Goal: Transaction & Acquisition: Purchase product/service

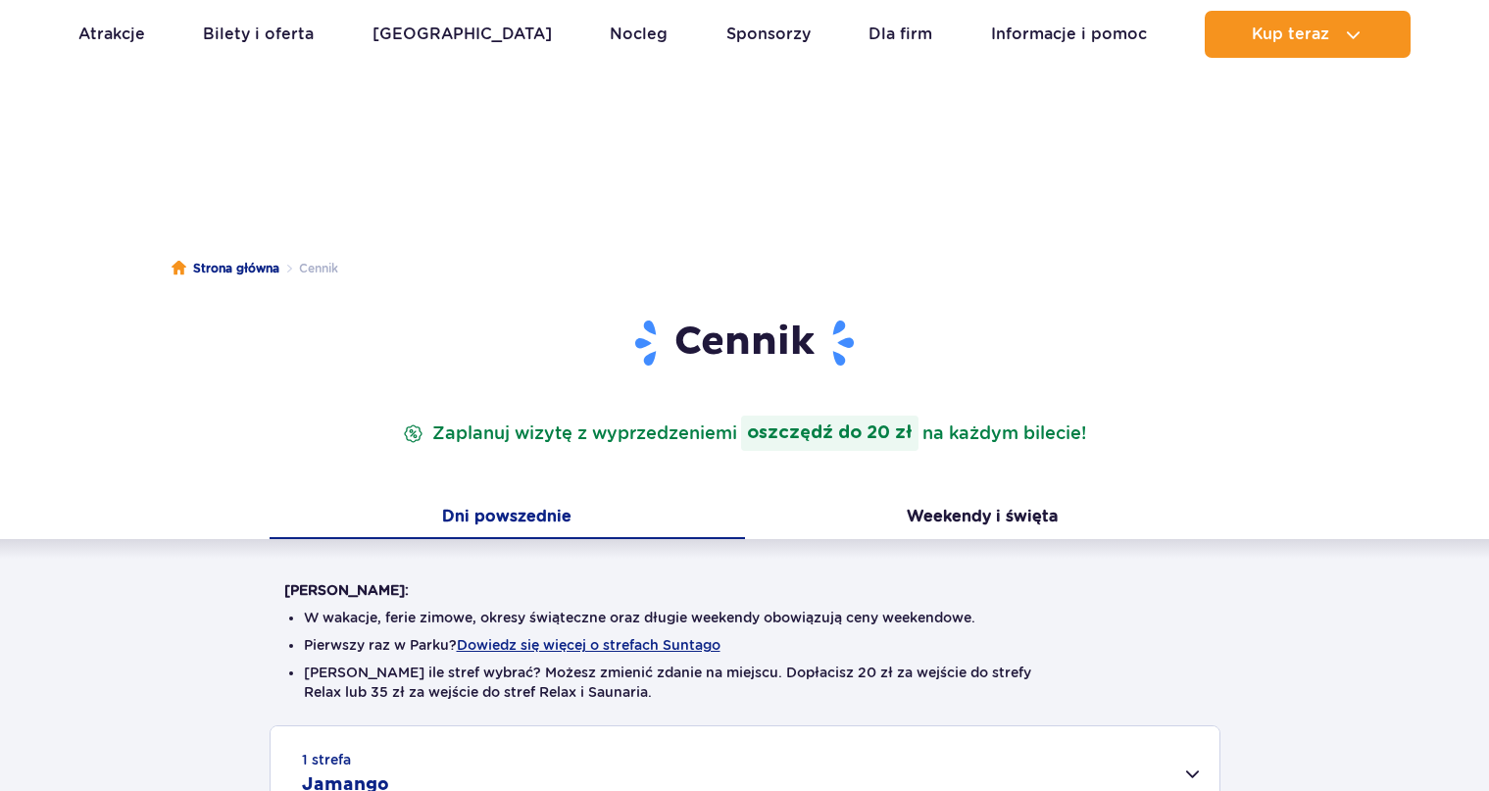
scroll to position [310, 0]
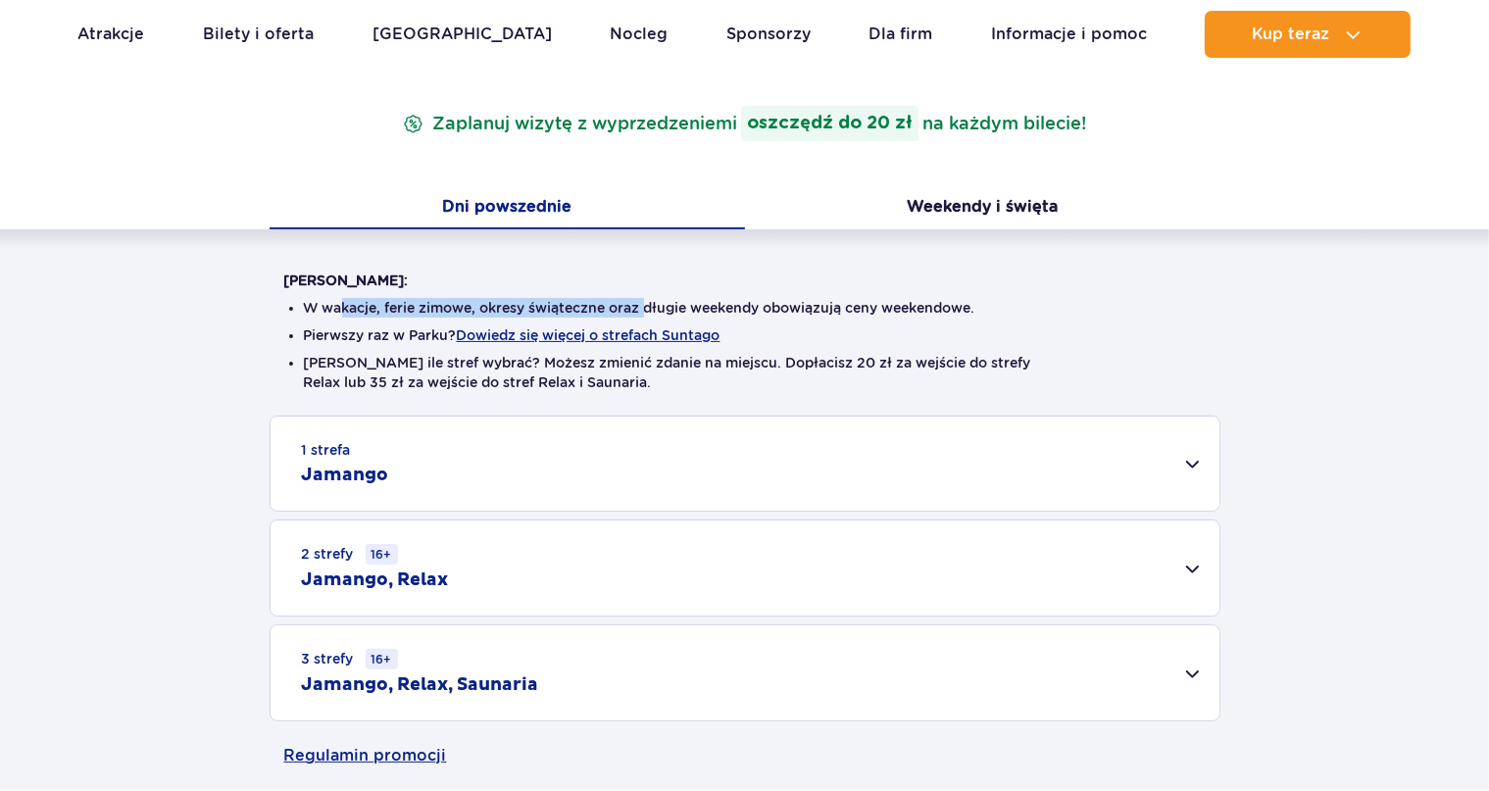
click at [714, 305] on li "W wakacje, ferie zimowe, okresy świąteczne oraz długie weekendy obowiązują ceny…" at bounding box center [745, 308] width 882 height 20
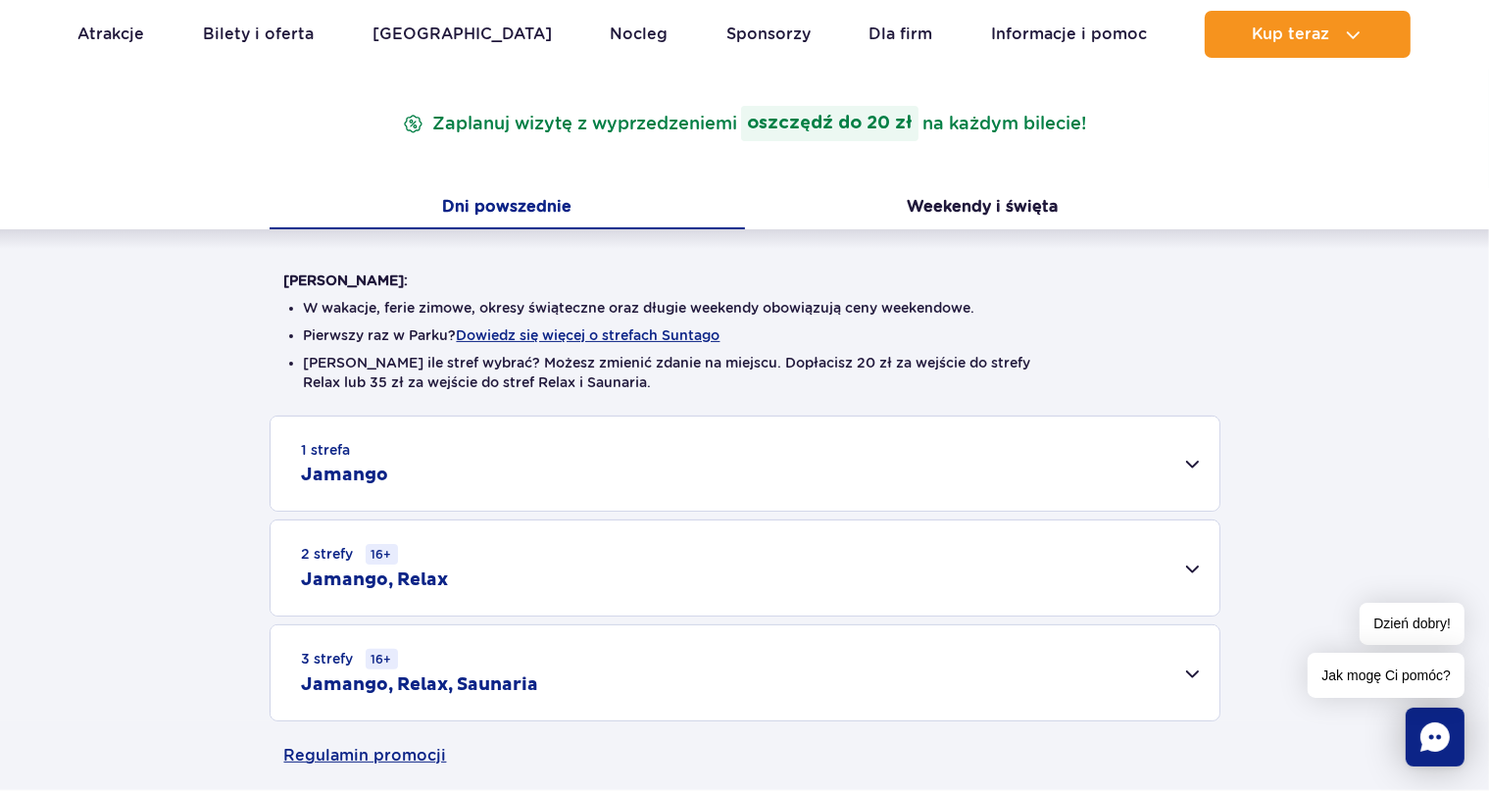
click at [468, 472] on div "1 strefa Jamango" at bounding box center [744, 463] width 949 height 94
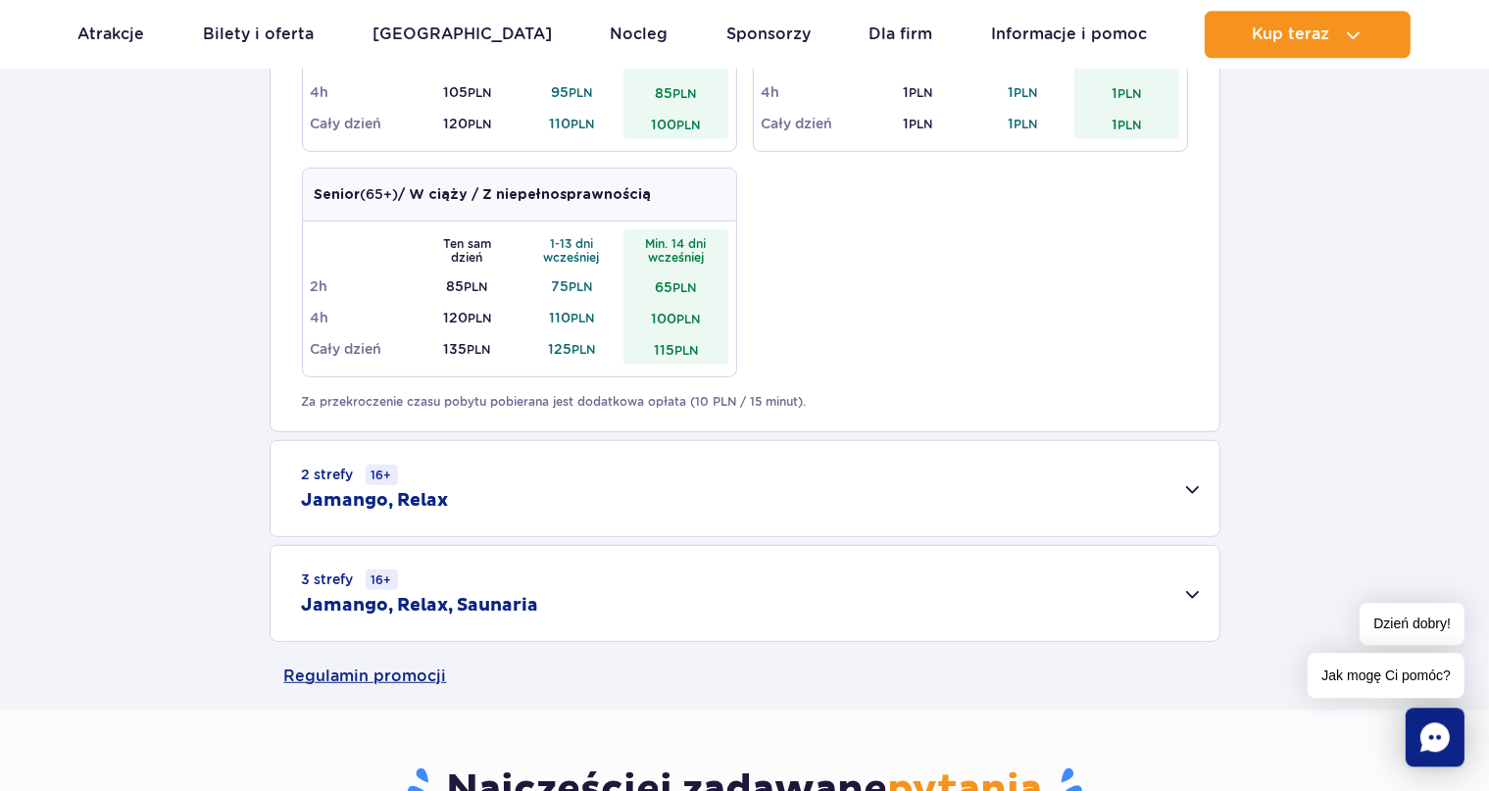
scroll to position [1138, 0]
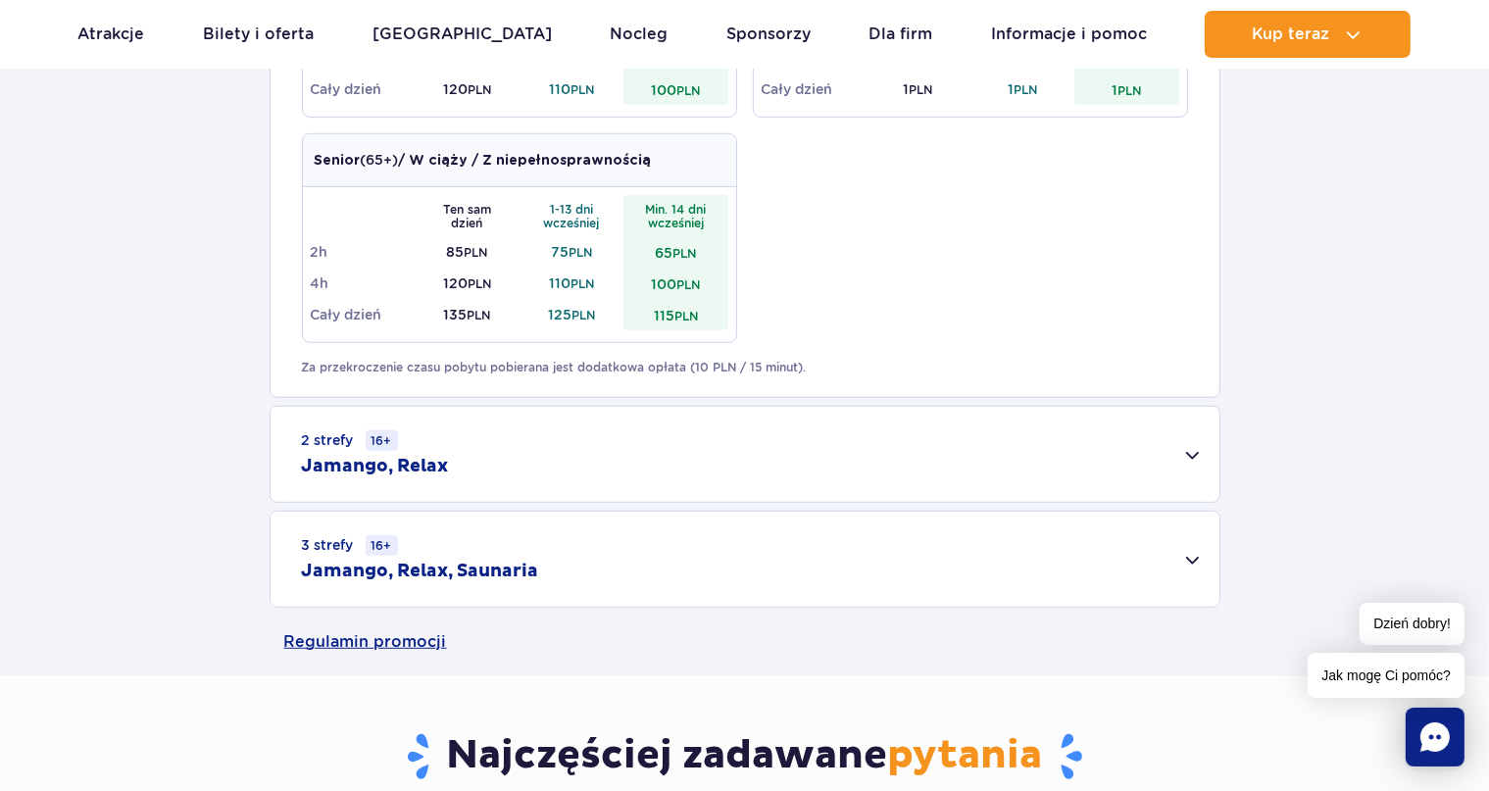
click at [530, 458] on div "2 strefy 16+ Jamango, Relax" at bounding box center [744, 454] width 949 height 95
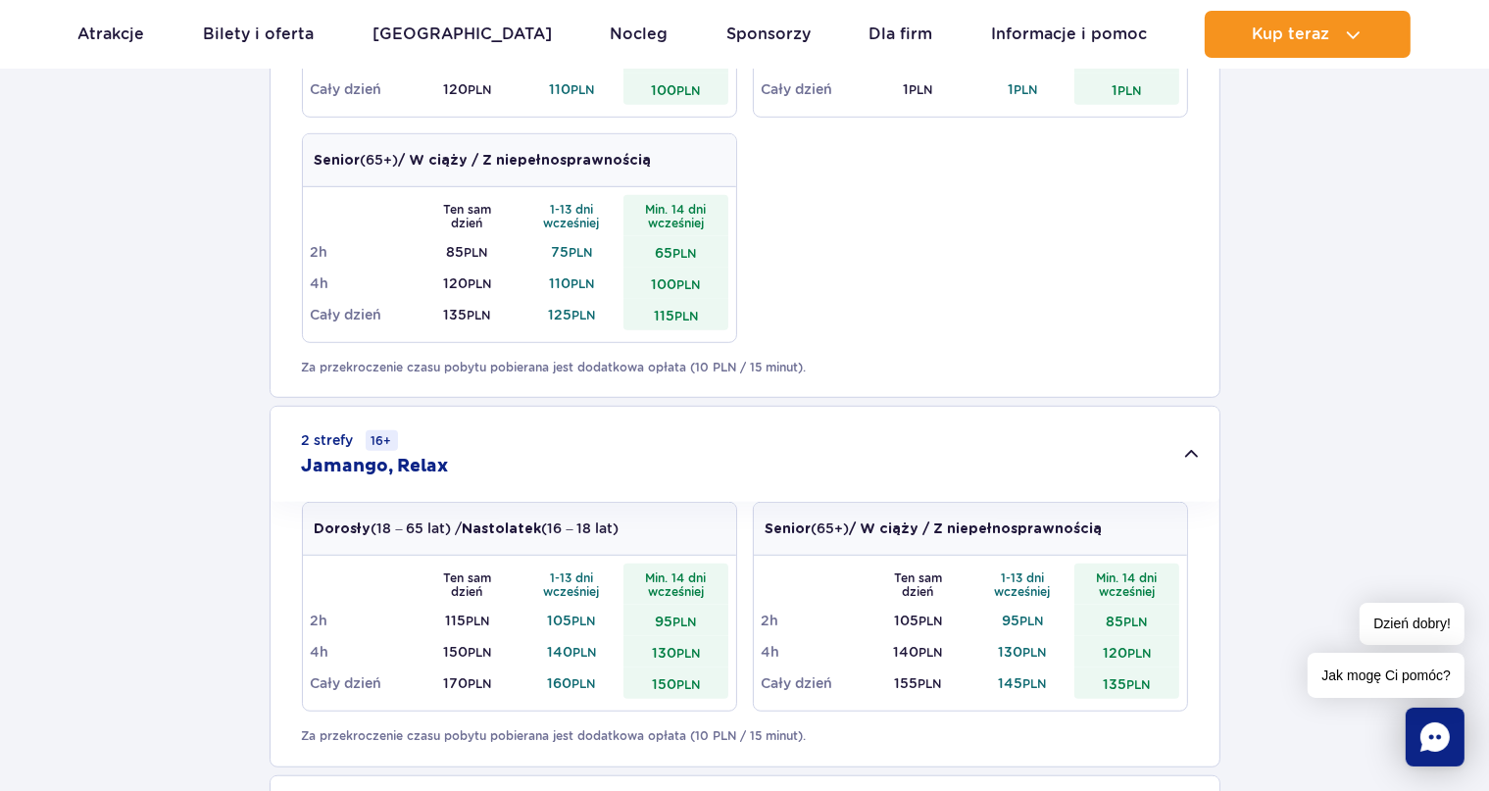
scroll to position [1552, 0]
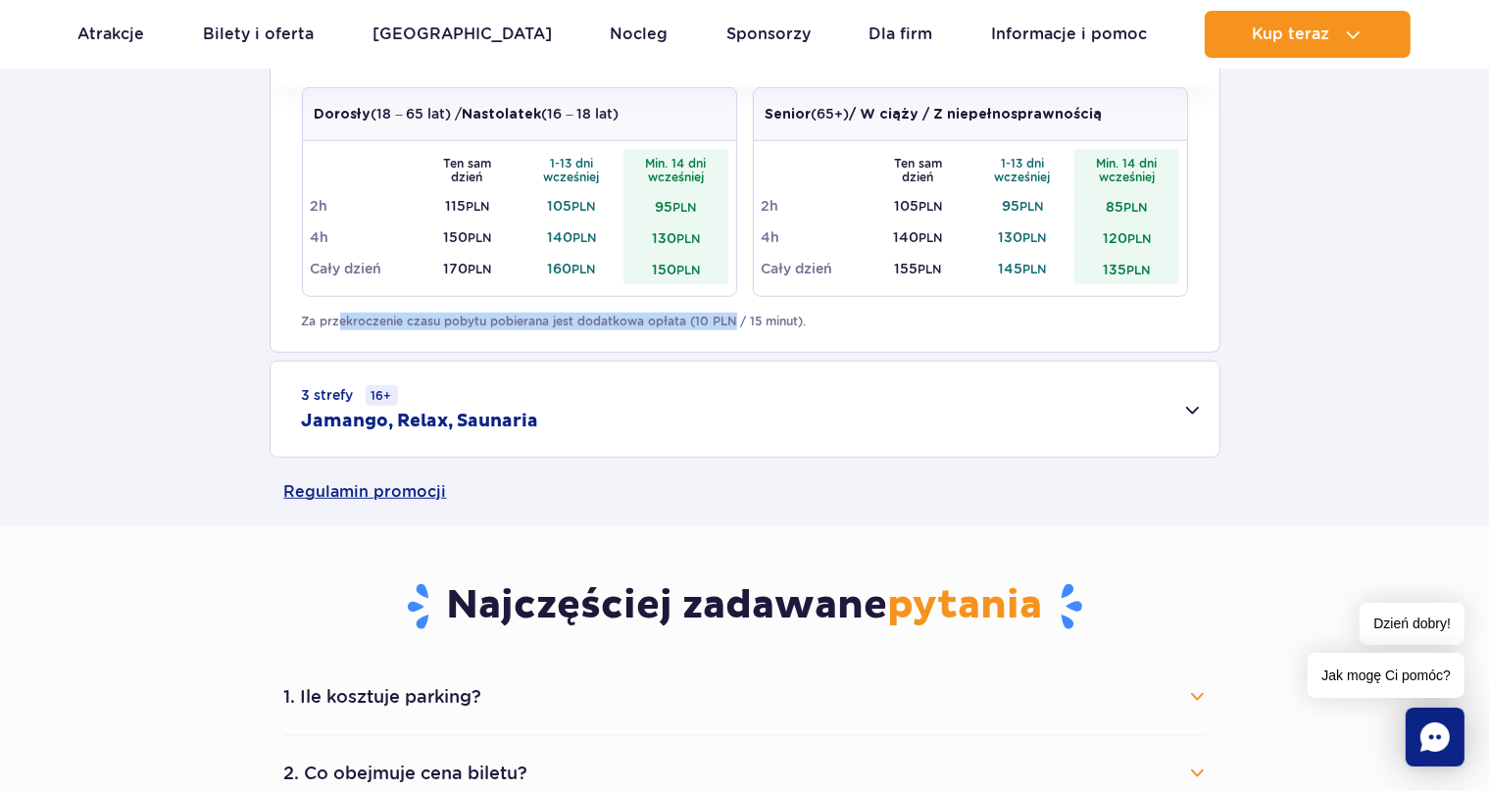
drag, startPoint x: 585, startPoint y: 319, endPoint x: 825, endPoint y: 318, distance: 240.1
click at [790, 318] on p "Za przekroczenie czasu pobytu pobierana jest dodatkowa opłata (10 PLN / 15 minu…" at bounding box center [745, 322] width 886 height 18
click at [825, 318] on p "Za przekroczenie czasu pobytu pobierana jest dodatkowa opłata (10 PLN / 15 minu…" at bounding box center [745, 322] width 886 height 18
click at [545, 422] on div "3 strefy 16+ Jamango, Relax, Saunaria" at bounding box center [744, 410] width 949 height 95
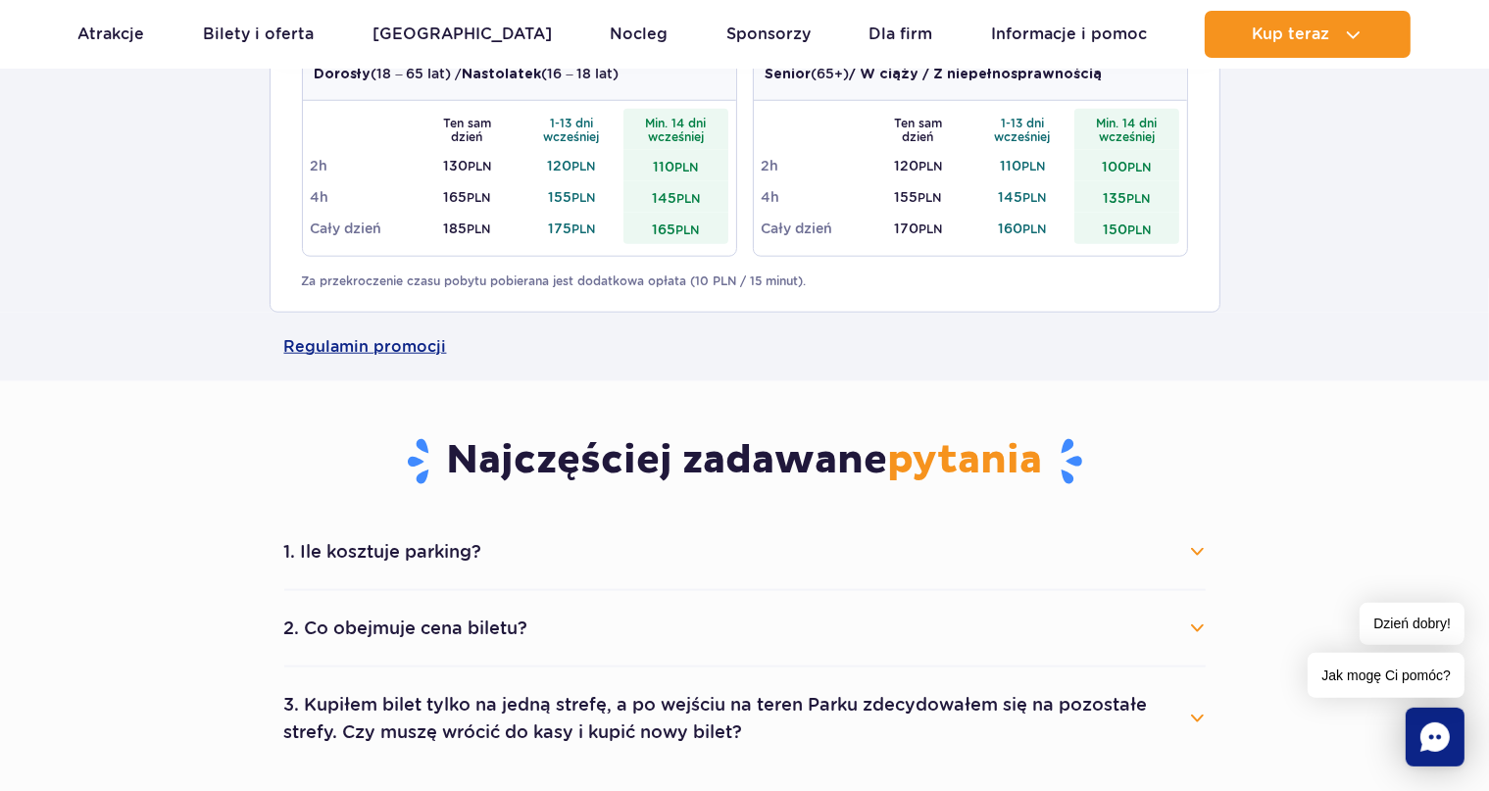
scroll to position [2070, 0]
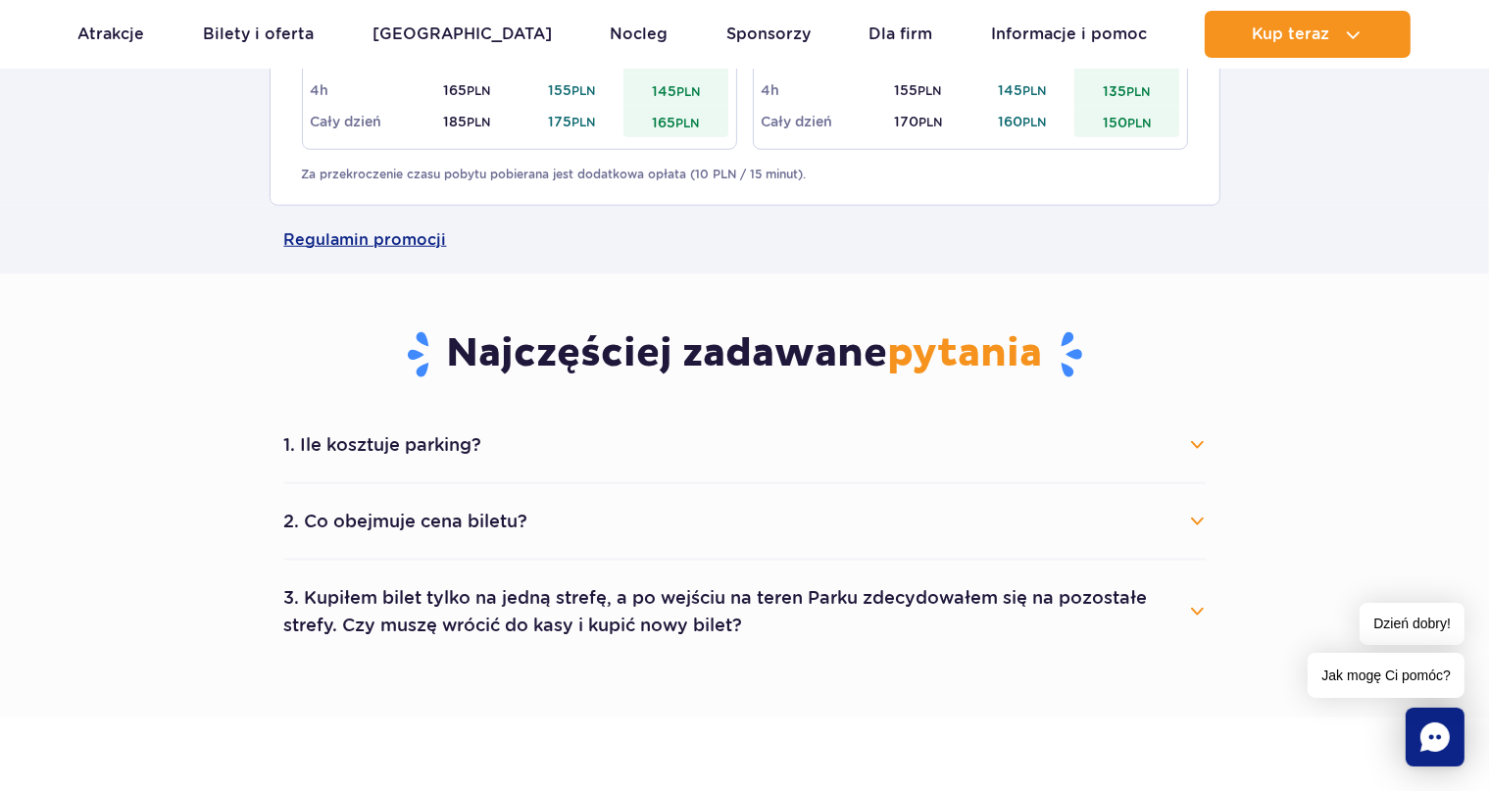
click at [611, 449] on button "1. Ile kosztuje parking?" at bounding box center [744, 444] width 921 height 43
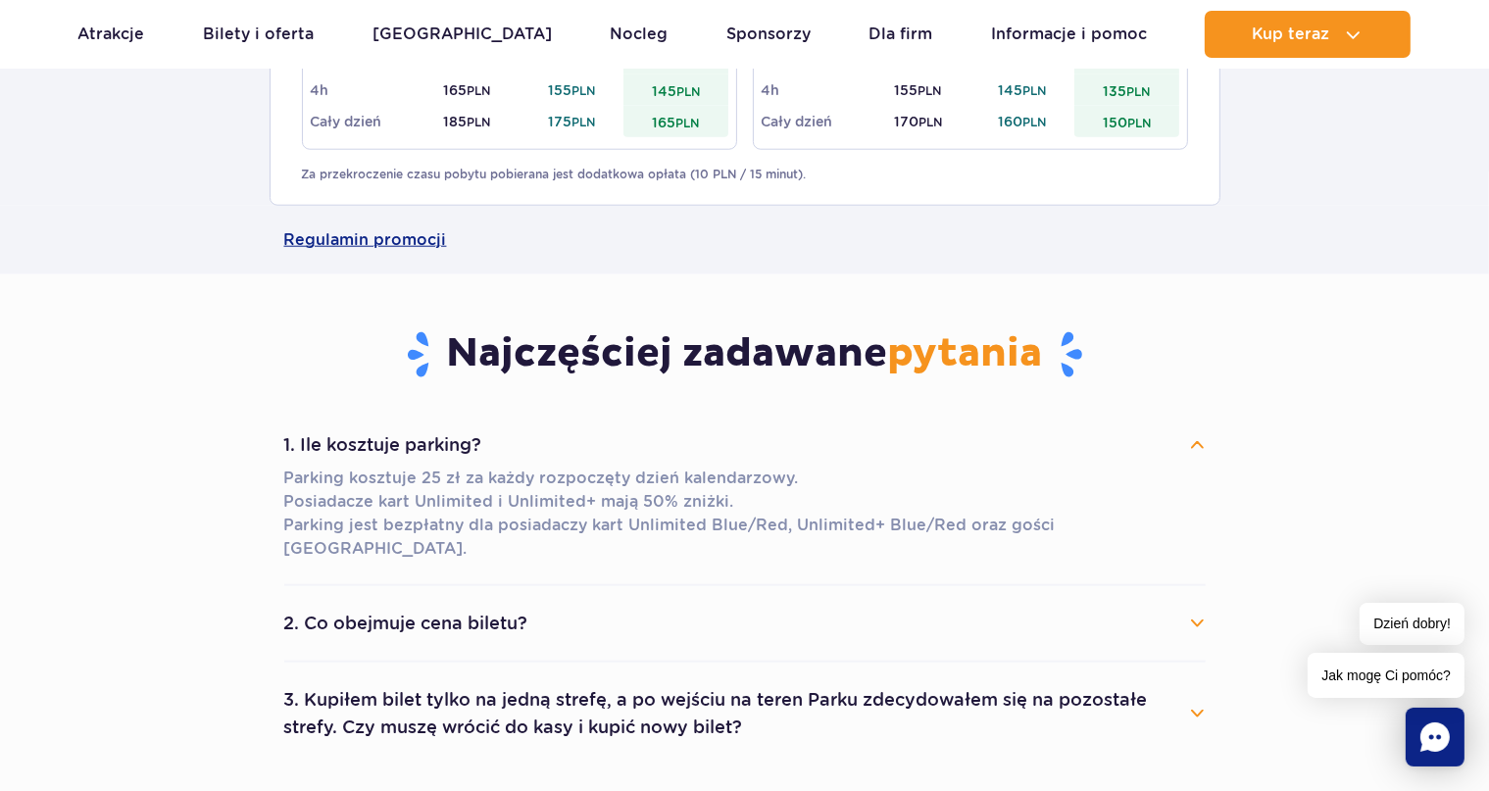
click at [484, 602] on button "2. Co obejmuje cena biletu?" at bounding box center [744, 623] width 921 height 43
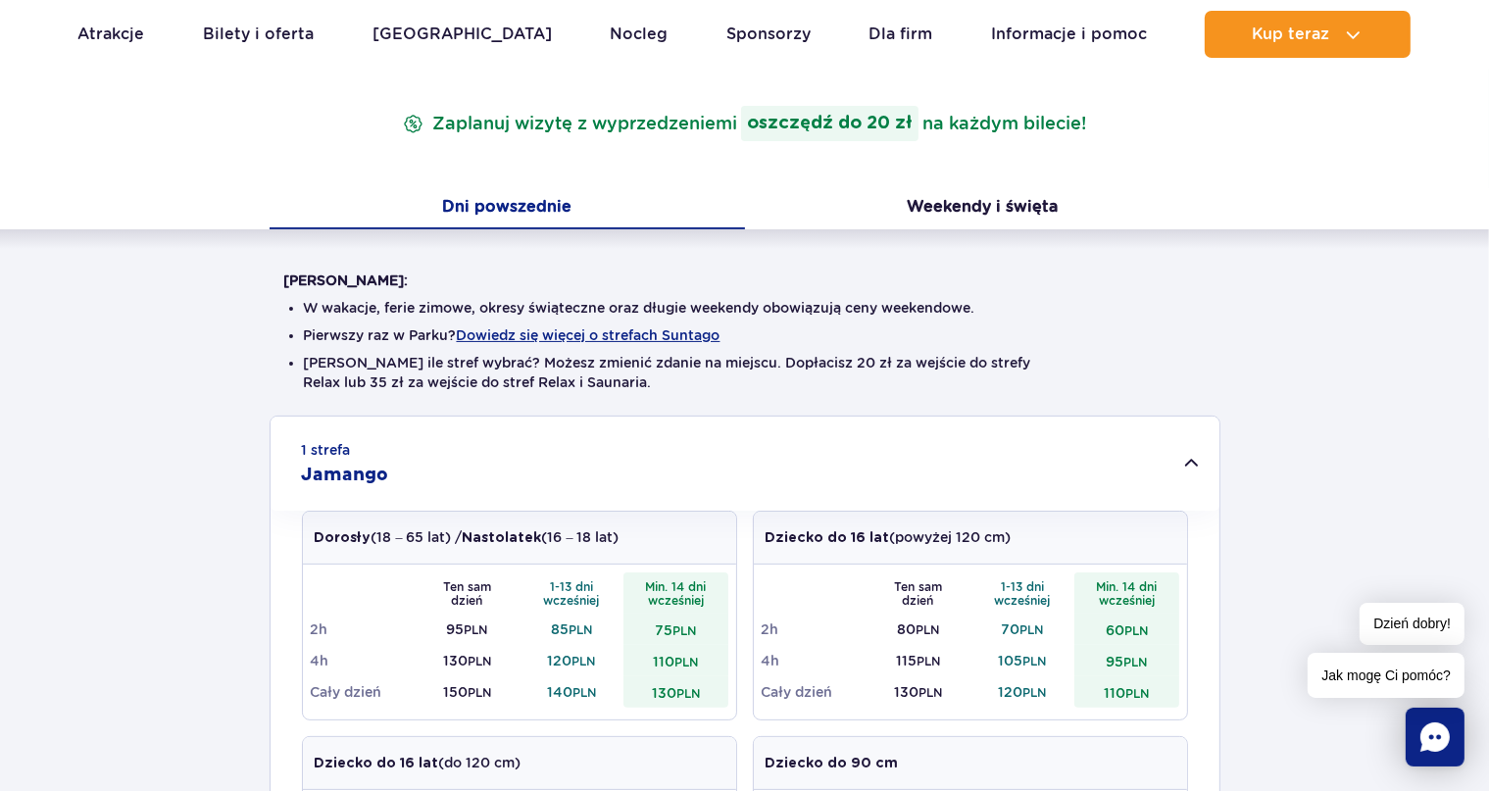
scroll to position [0, 0]
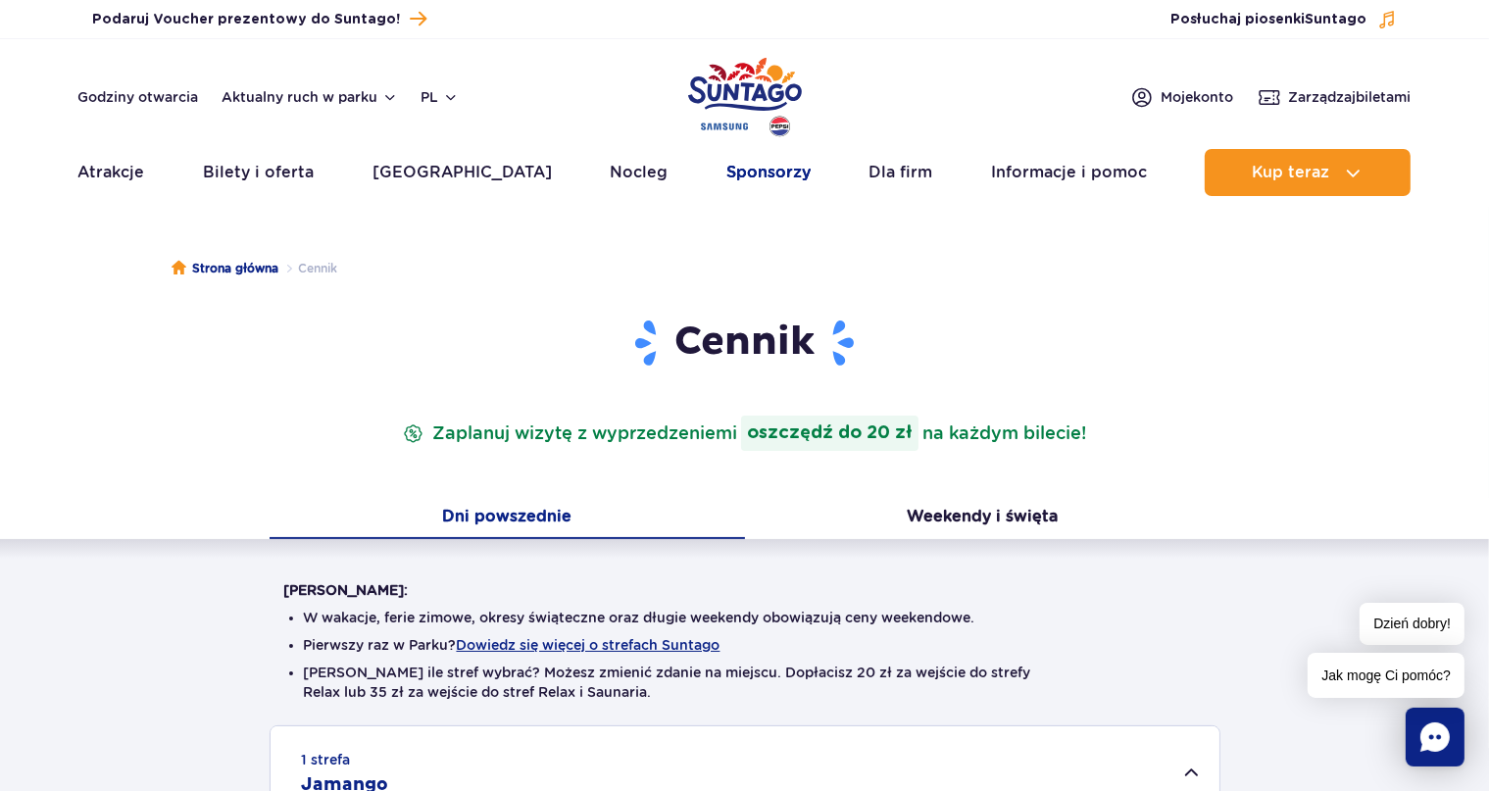
click at [742, 178] on link "Sponsorzy" at bounding box center [768, 172] width 84 height 47
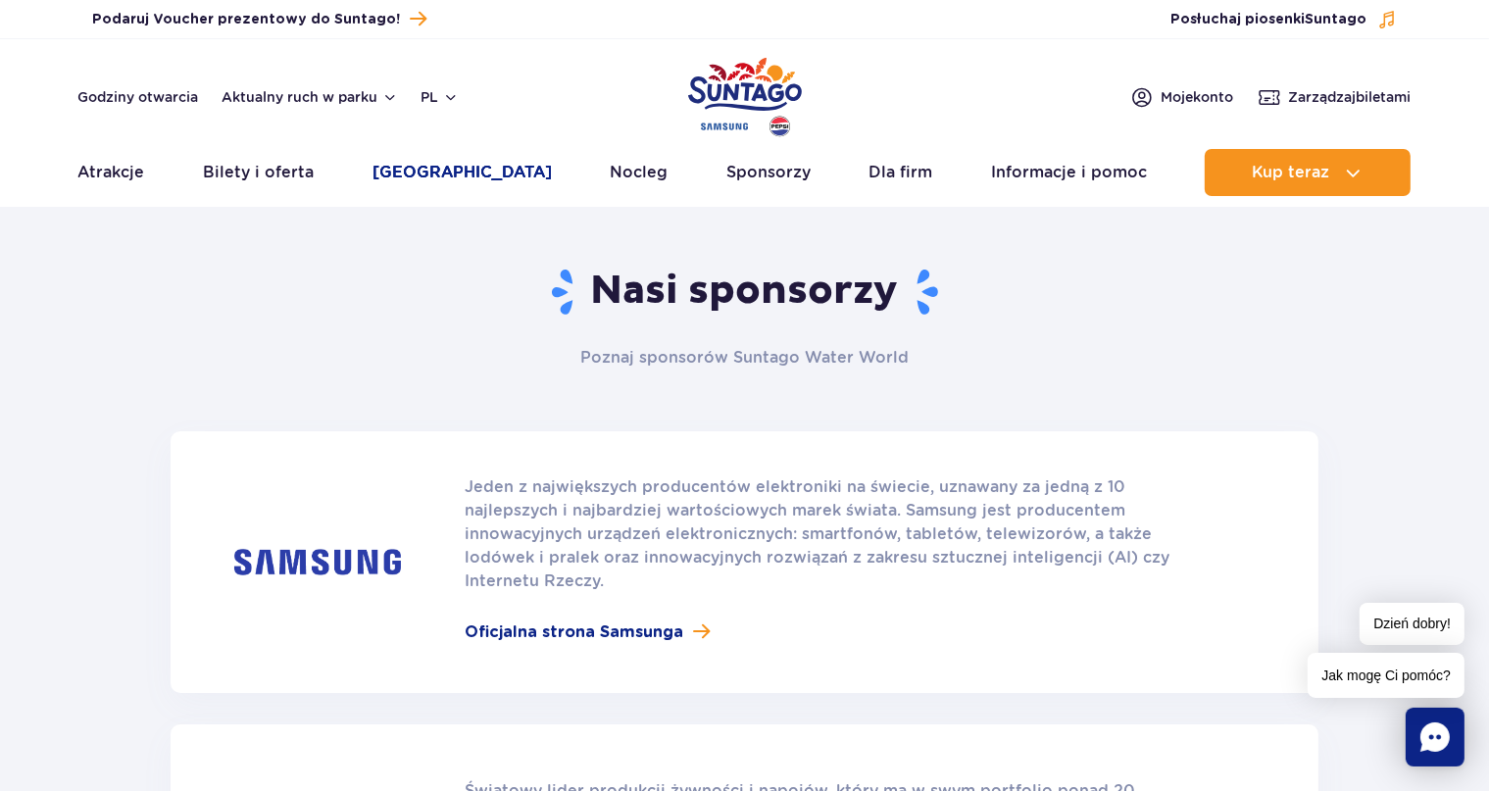
click at [444, 174] on link "[GEOGRAPHIC_DATA]" at bounding box center [461, 172] width 179 height 47
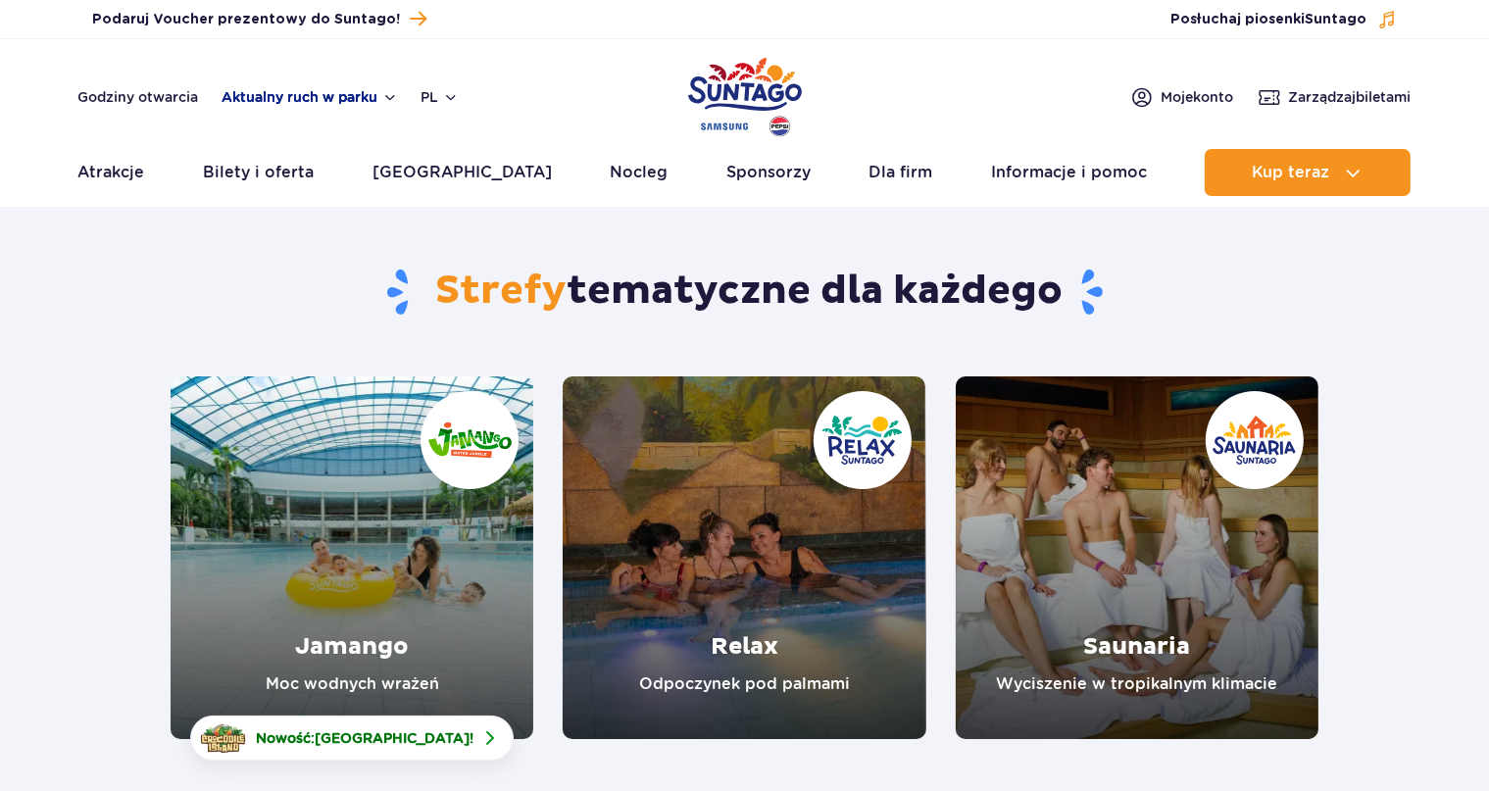
click at [323, 97] on button "Aktualny ruch w parku" at bounding box center [309, 97] width 175 height 16
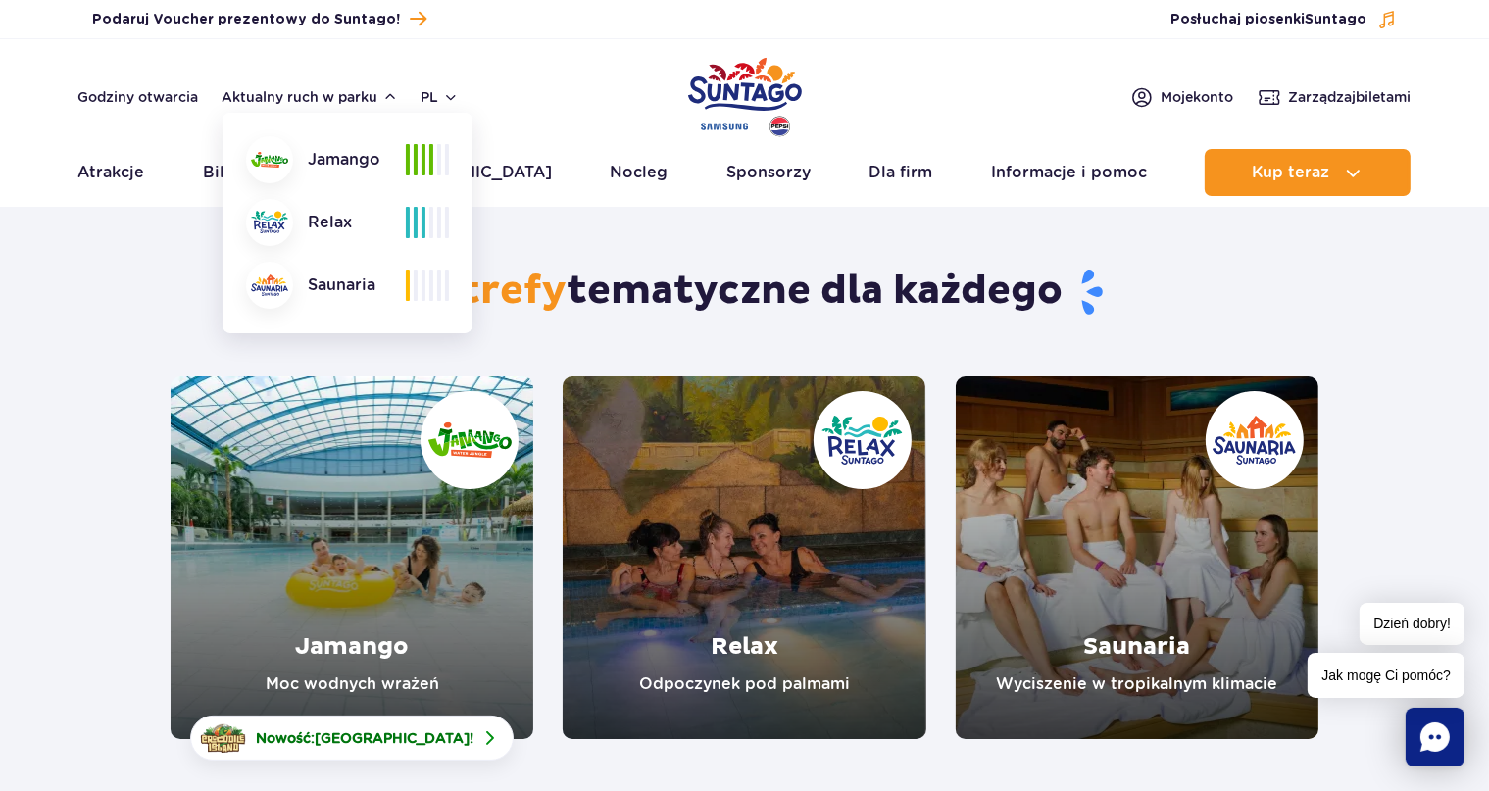
click at [558, 127] on header "Godziny otwarcia Aktualny ruch w parku Aktualny ruch w parku [GEOGRAPHIC_DATA] …" at bounding box center [744, 123] width 1489 height 168
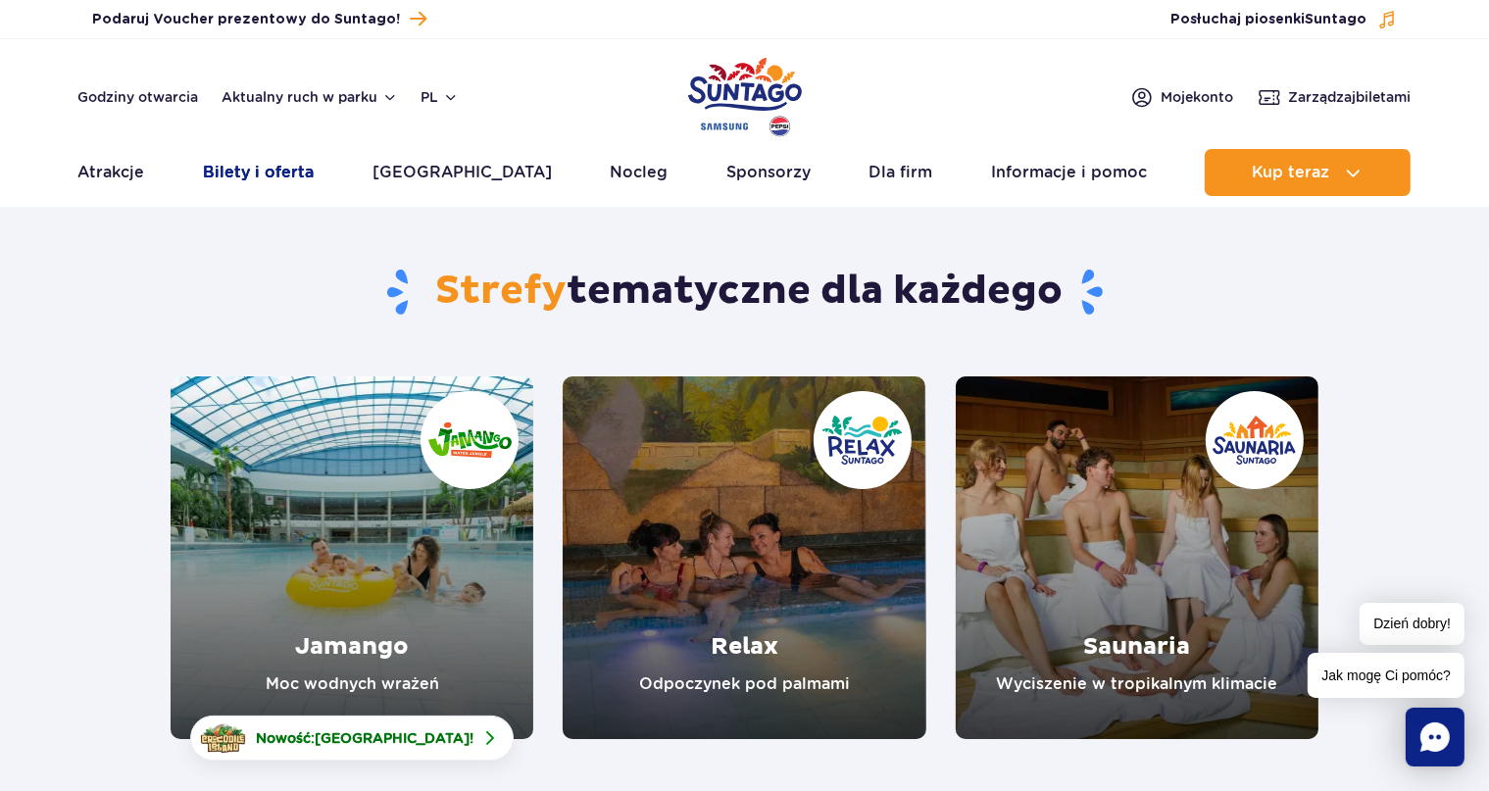
click at [277, 171] on link "Bilety i oferta" at bounding box center [258, 172] width 111 height 47
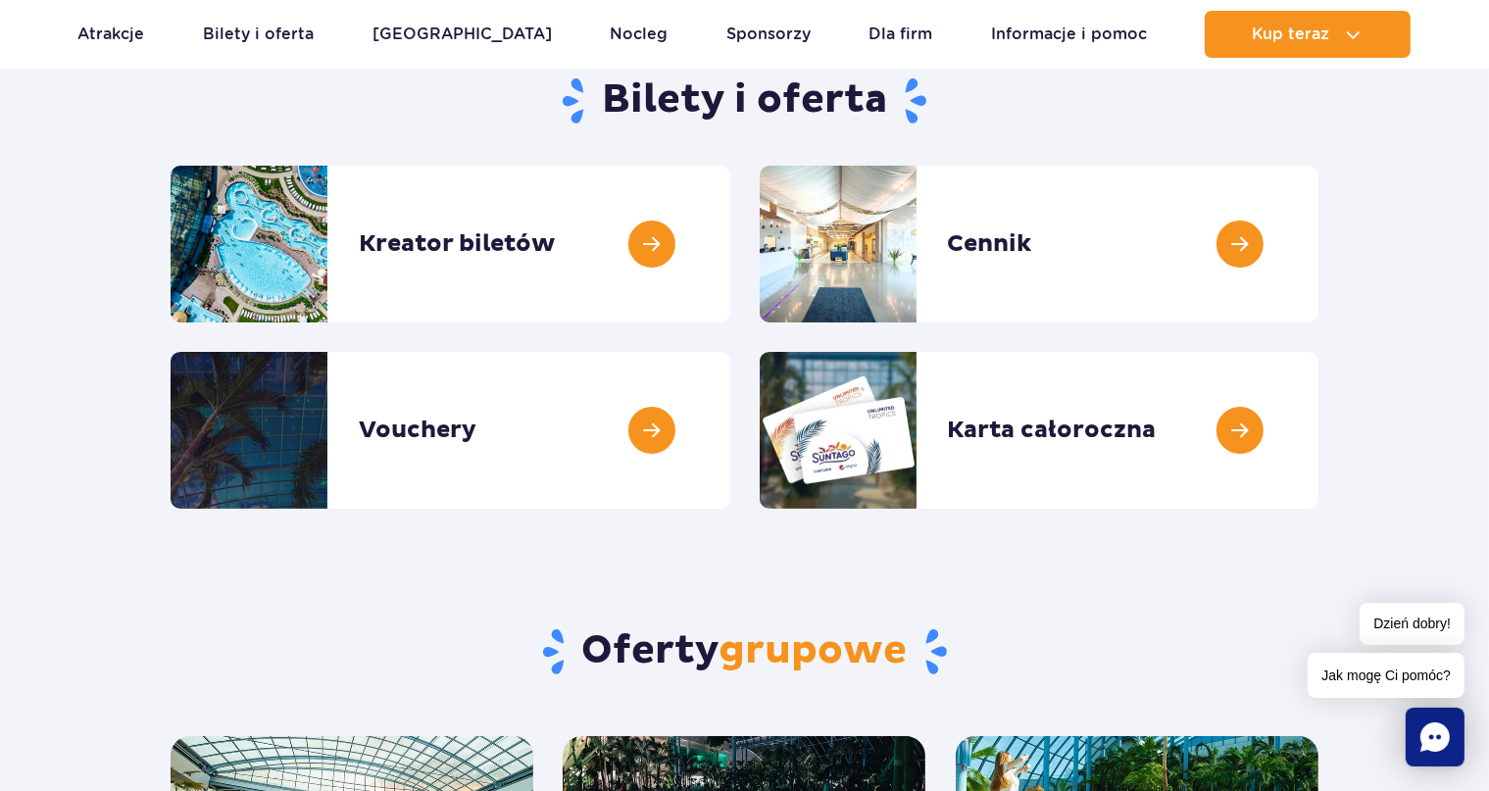
scroll to position [620, 0]
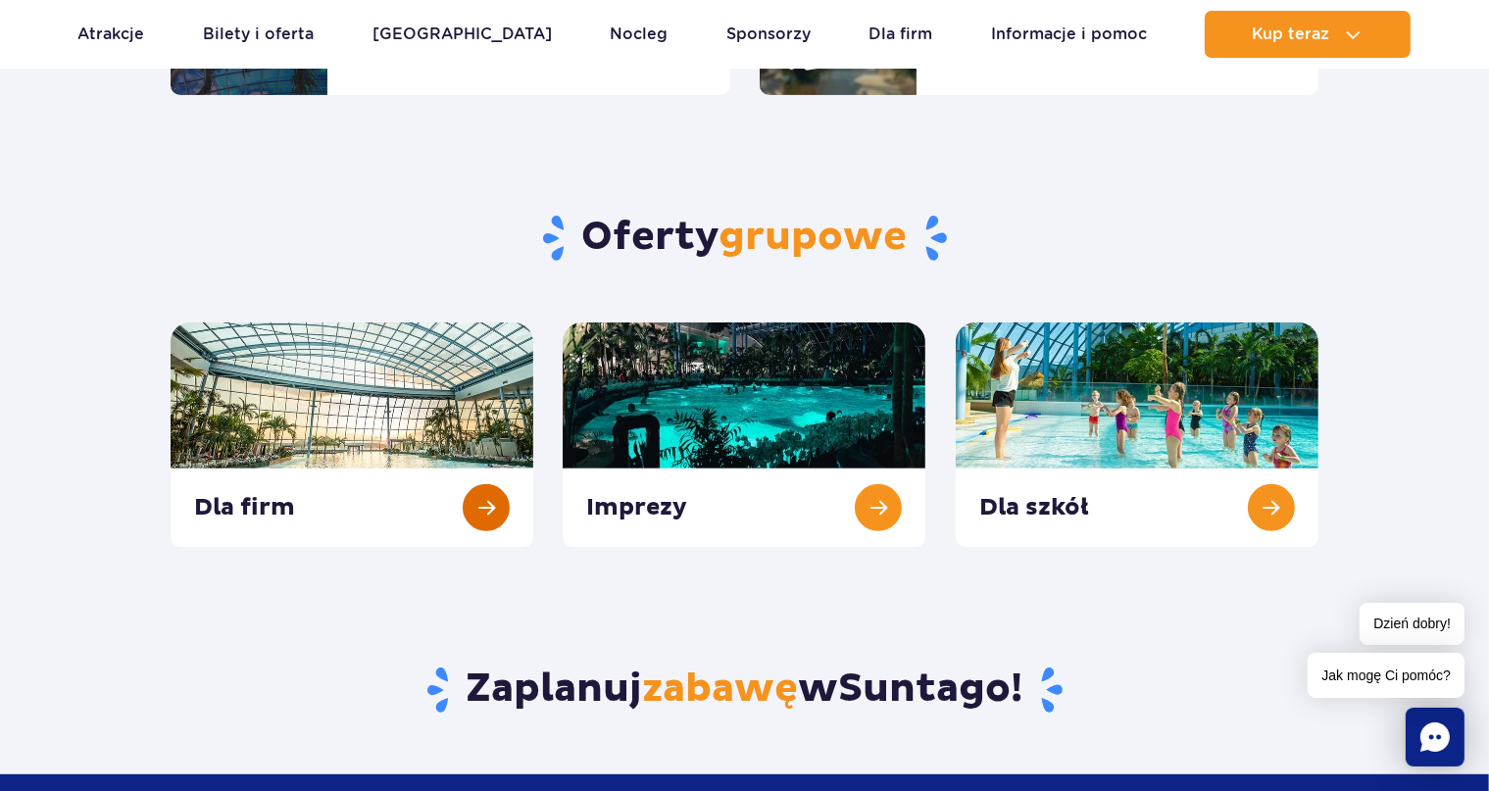
drag, startPoint x: 441, startPoint y: 381, endPoint x: 468, endPoint y: 379, distance: 27.5
click at [445, 379] on link at bounding box center [352, 434] width 363 height 224
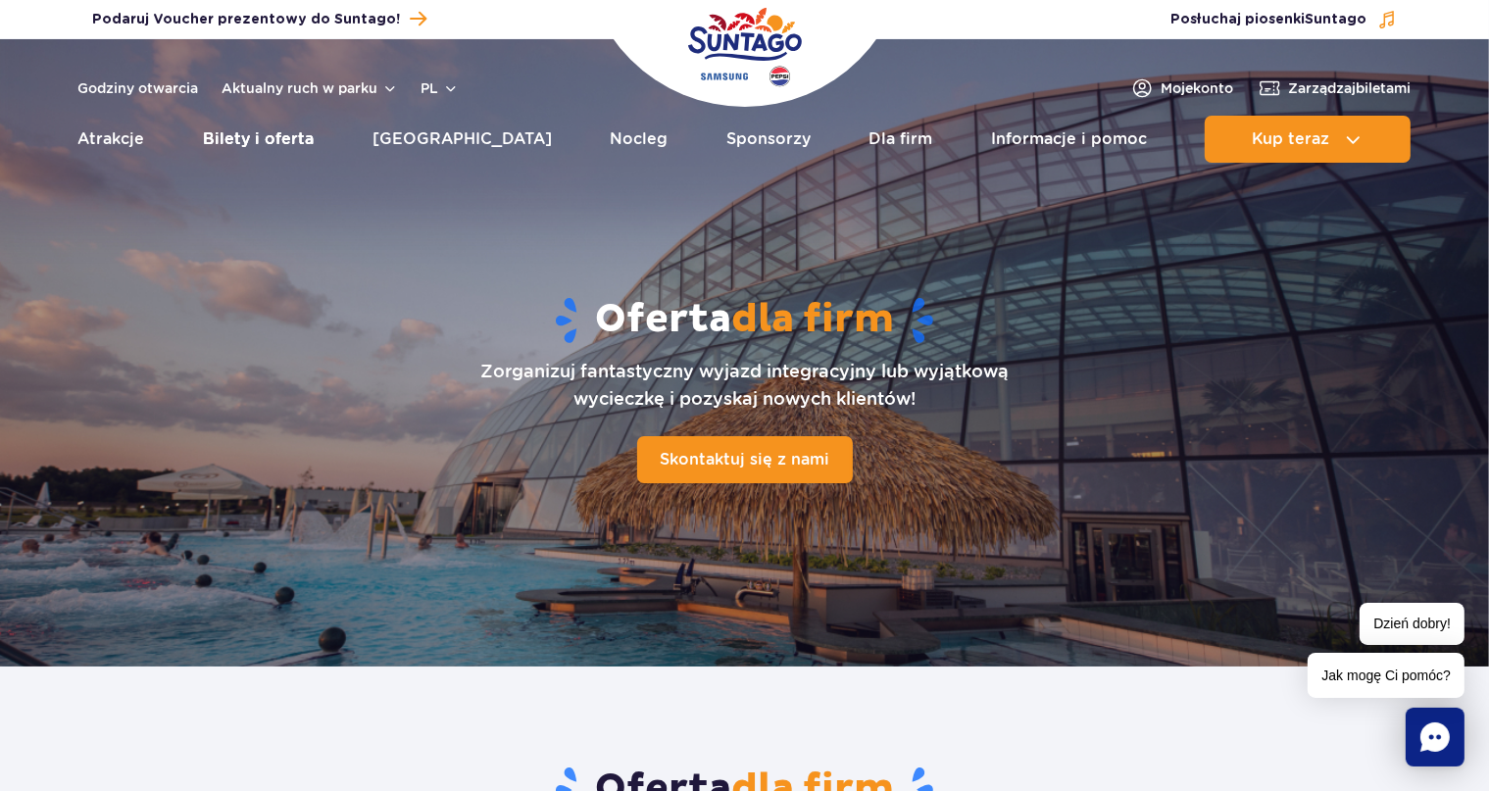
click at [270, 143] on link "Bilety i oferta" at bounding box center [258, 139] width 111 height 47
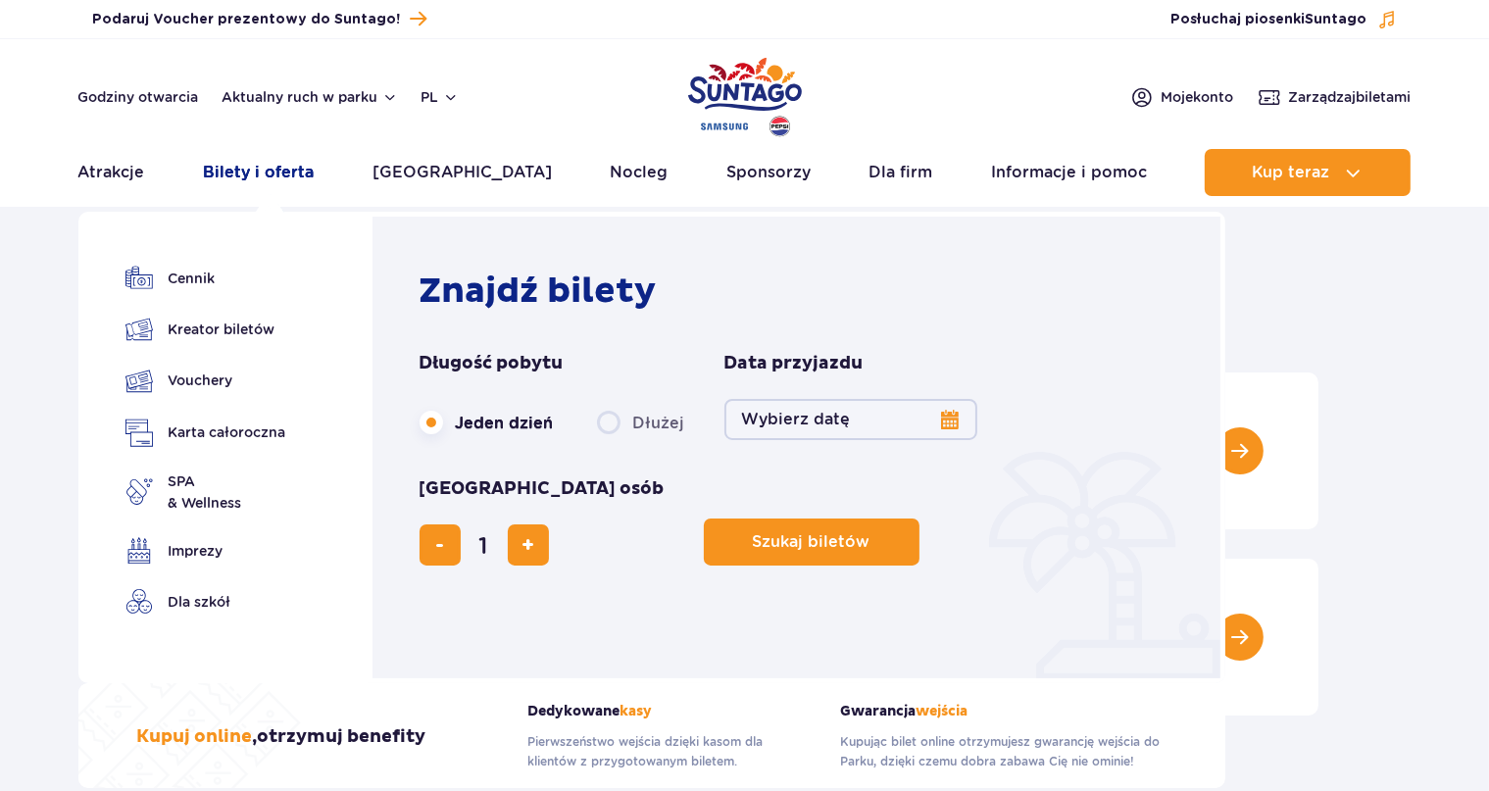
click at [280, 168] on link "Bilety i oferta" at bounding box center [258, 172] width 111 height 47
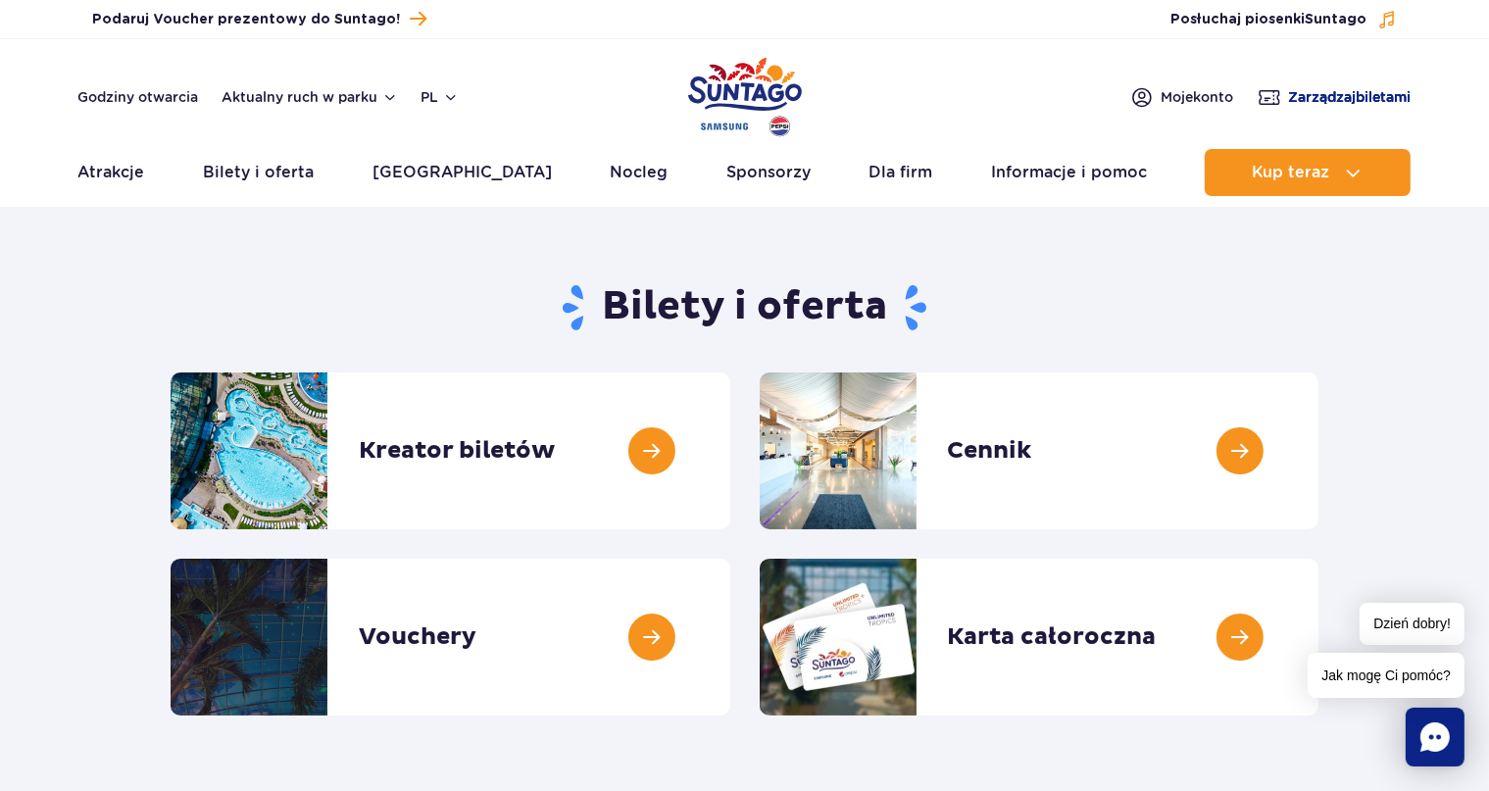
click at [1318, 93] on span "Zarządzaj biletami" at bounding box center [1350, 97] width 122 height 20
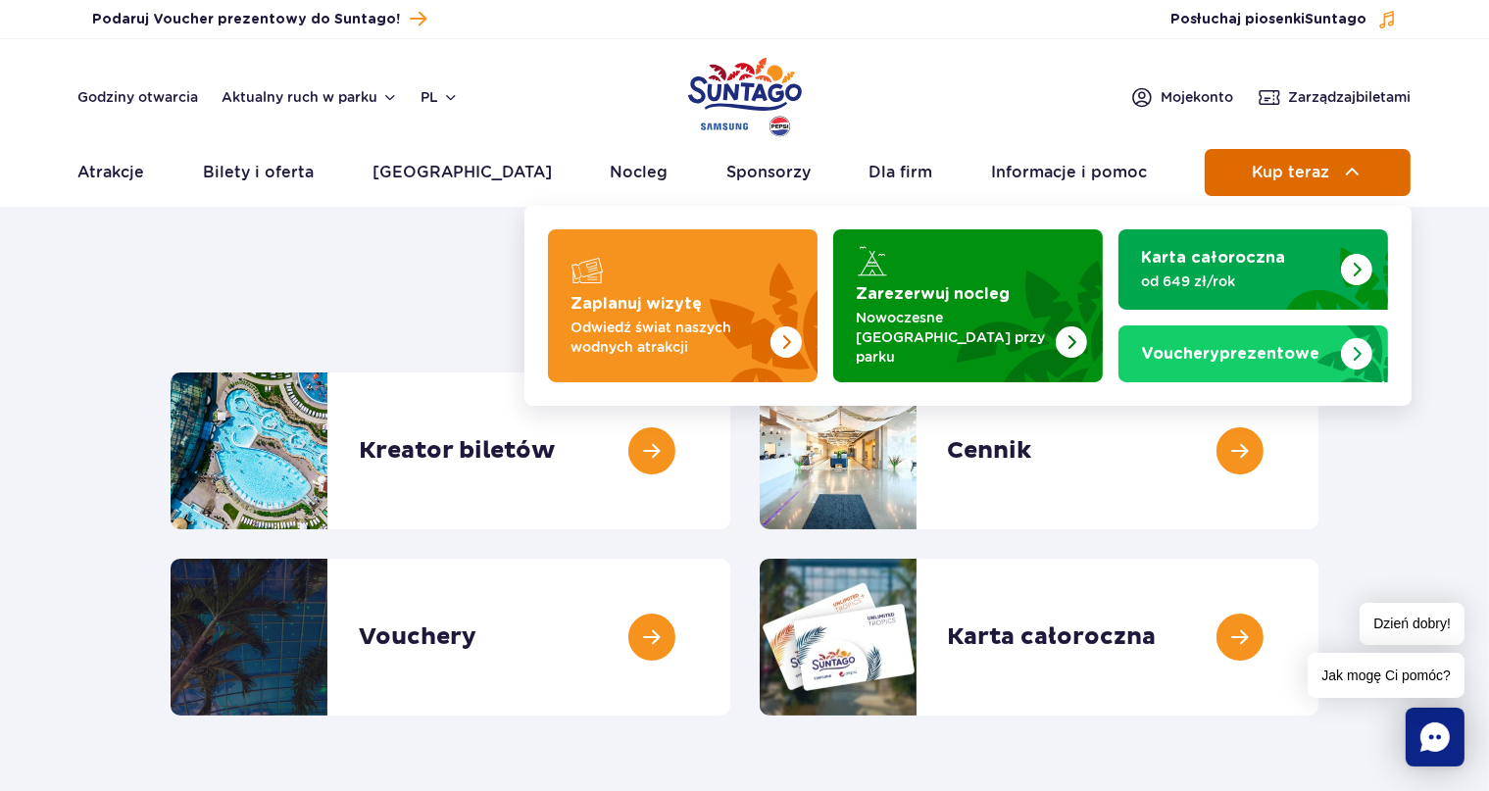
click at [1308, 177] on span "Kup teraz" at bounding box center [1289, 173] width 77 height 18
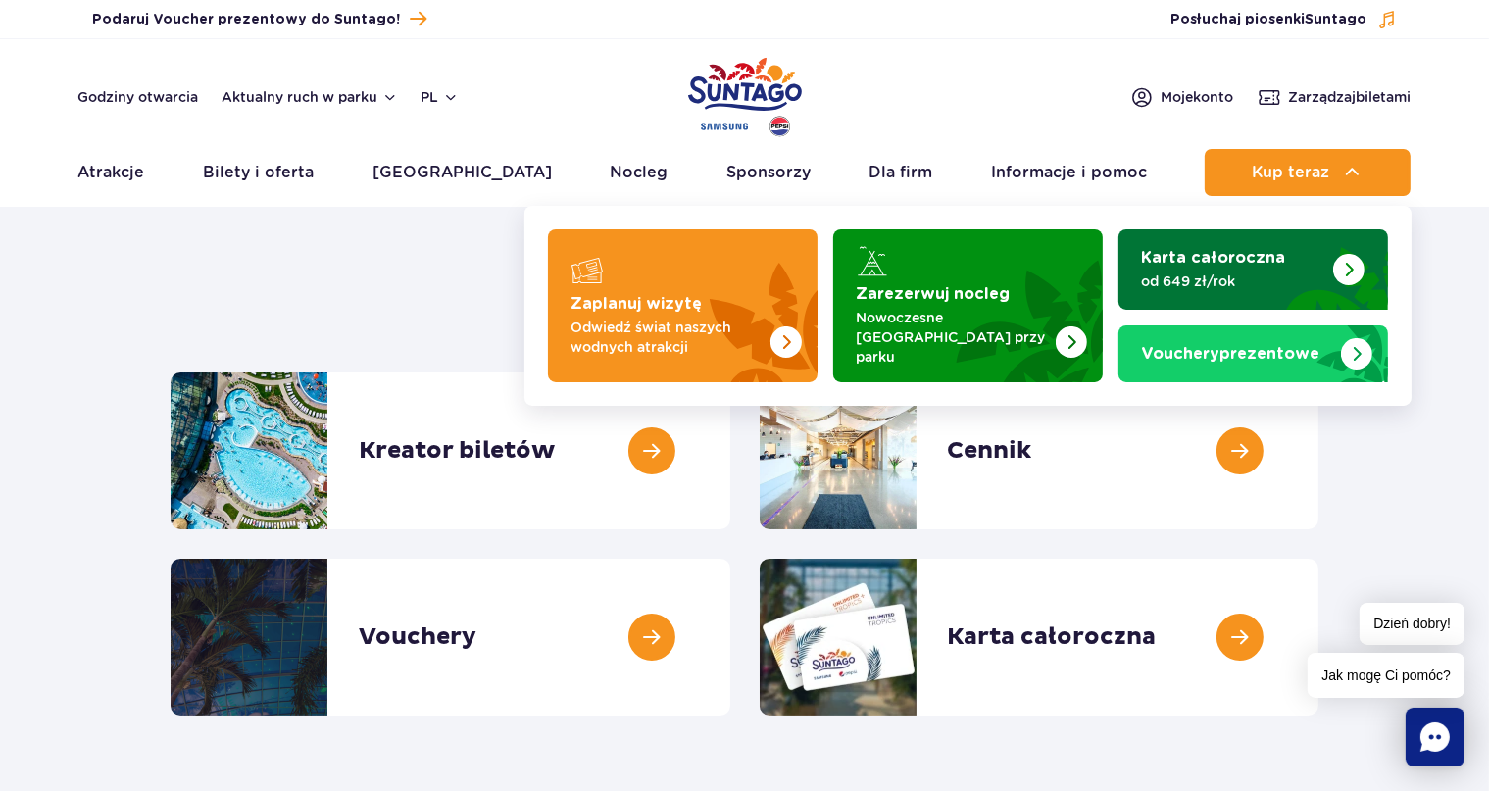
click at [1207, 276] on p "od 649 zł/rok" at bounding box center [1237, 281] width 191 height 20
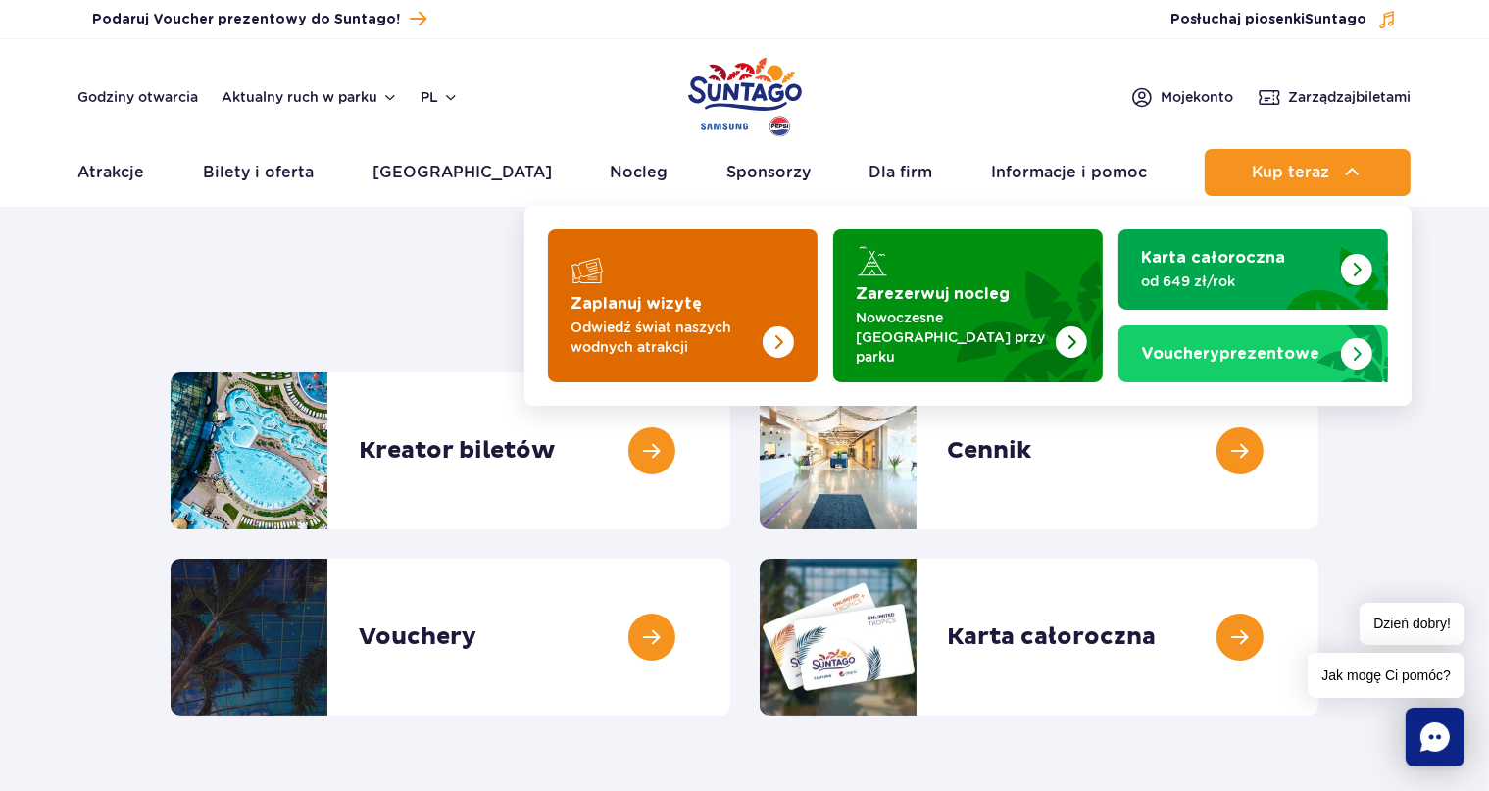
click at [604, 326] on p "Odwiedź świat naszych wodnych atrakcji" at bounding box center [666, 337] width 191 height 39
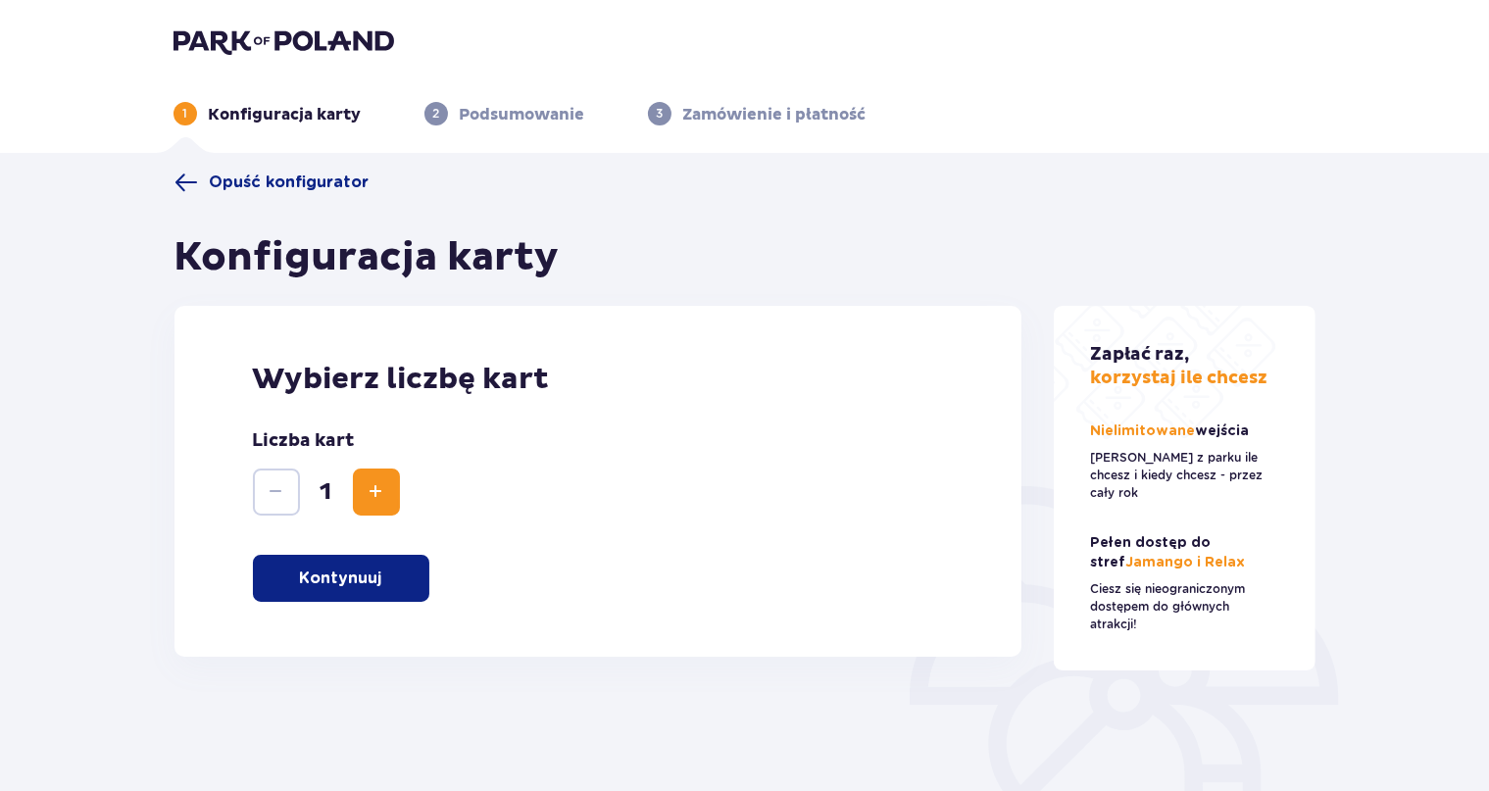
scroll to position [219, 0]
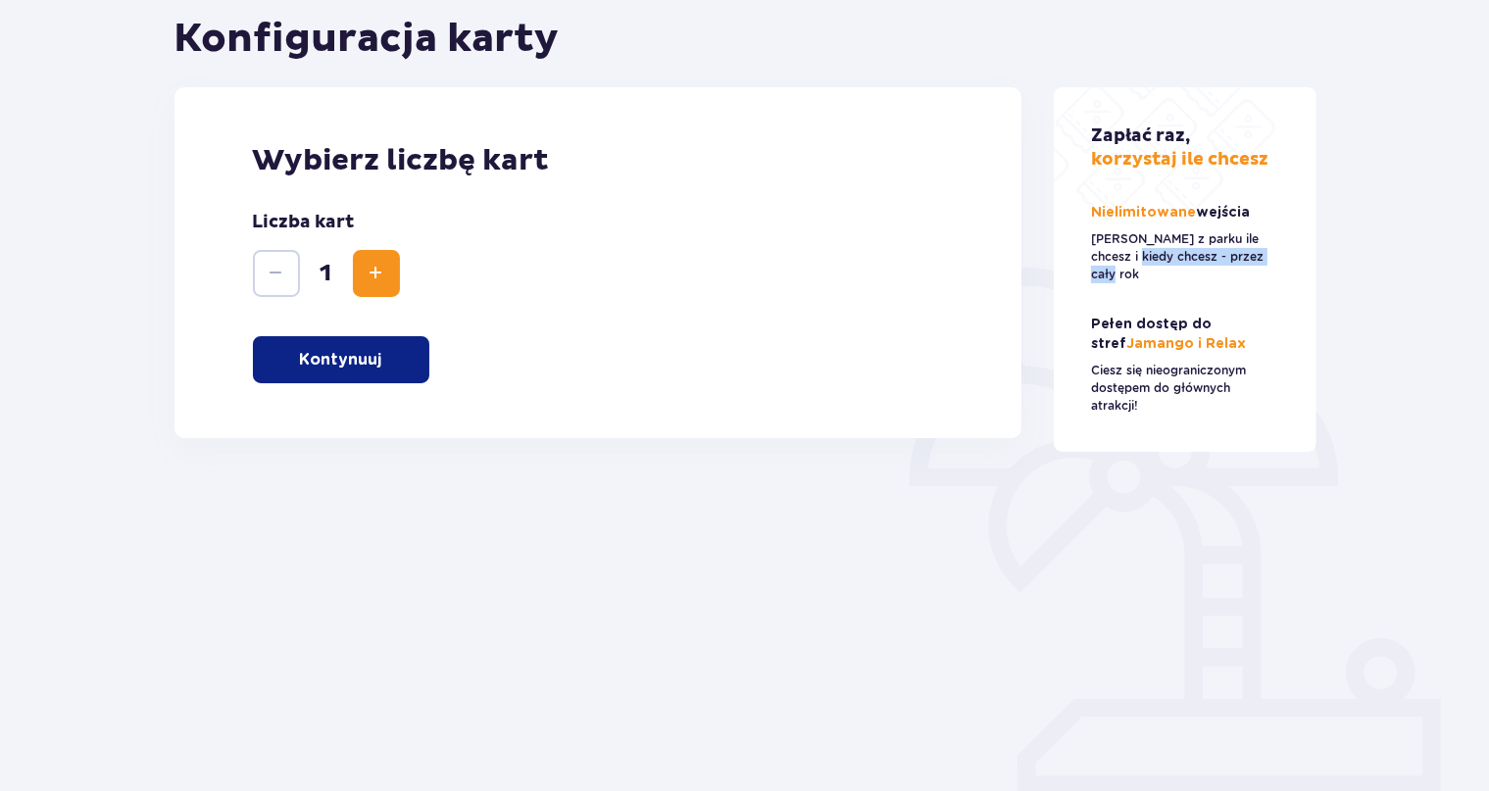
drag, startPoint x: 1120, startPoint y: 249, endPoint x: 1163, endPoint y: 269, distance: 47.4
click at [1228, 270] on div "[PERSON_NAME] raz, korzystaj ile chcesz Nielimitowane wejścia [PERSON_NAME] z p…" at bounding box center [1184, 269] width 263 height 365
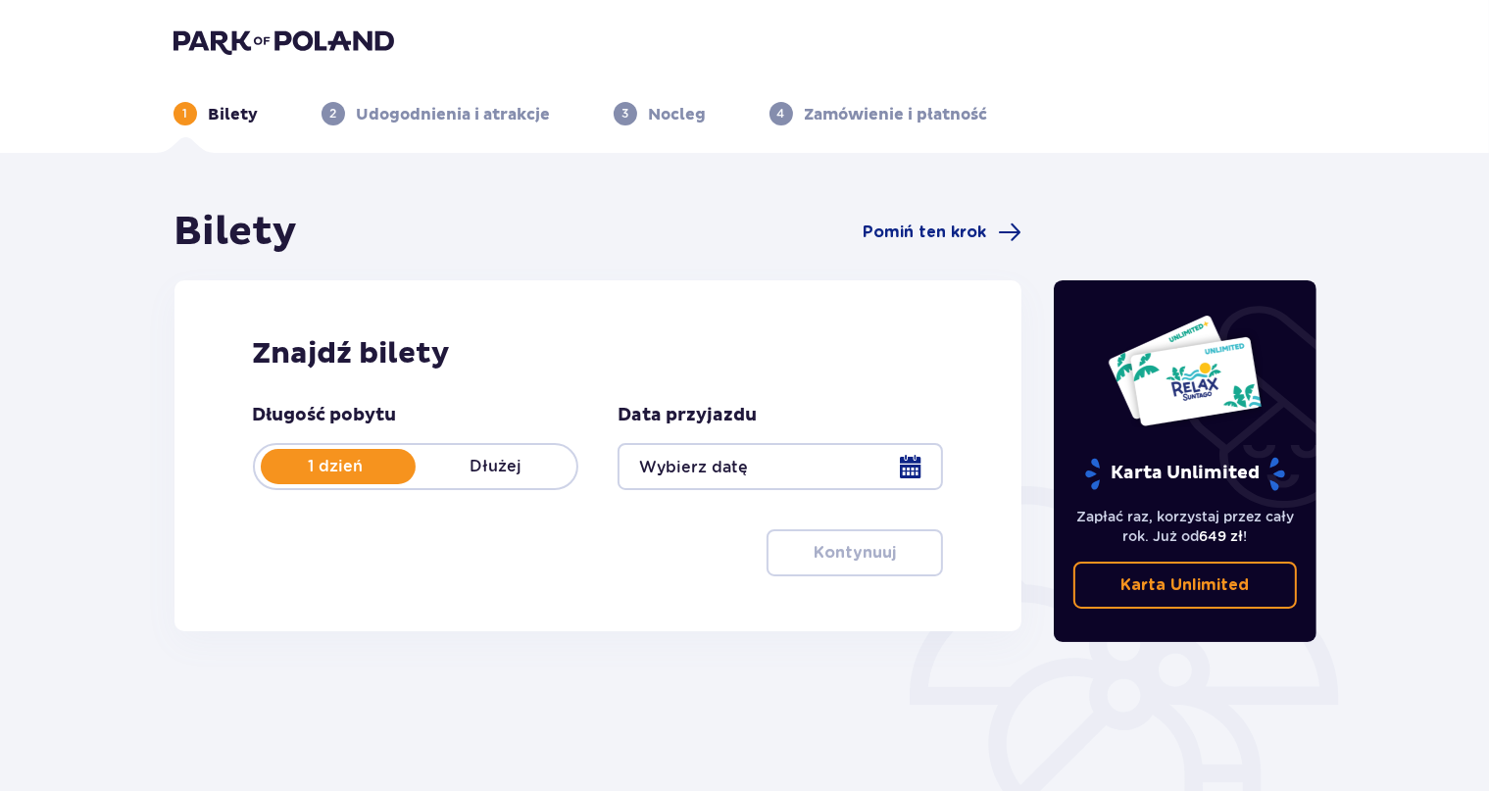
click at [761, 468] on div at bounding box center [779, 466] width 325 height 47
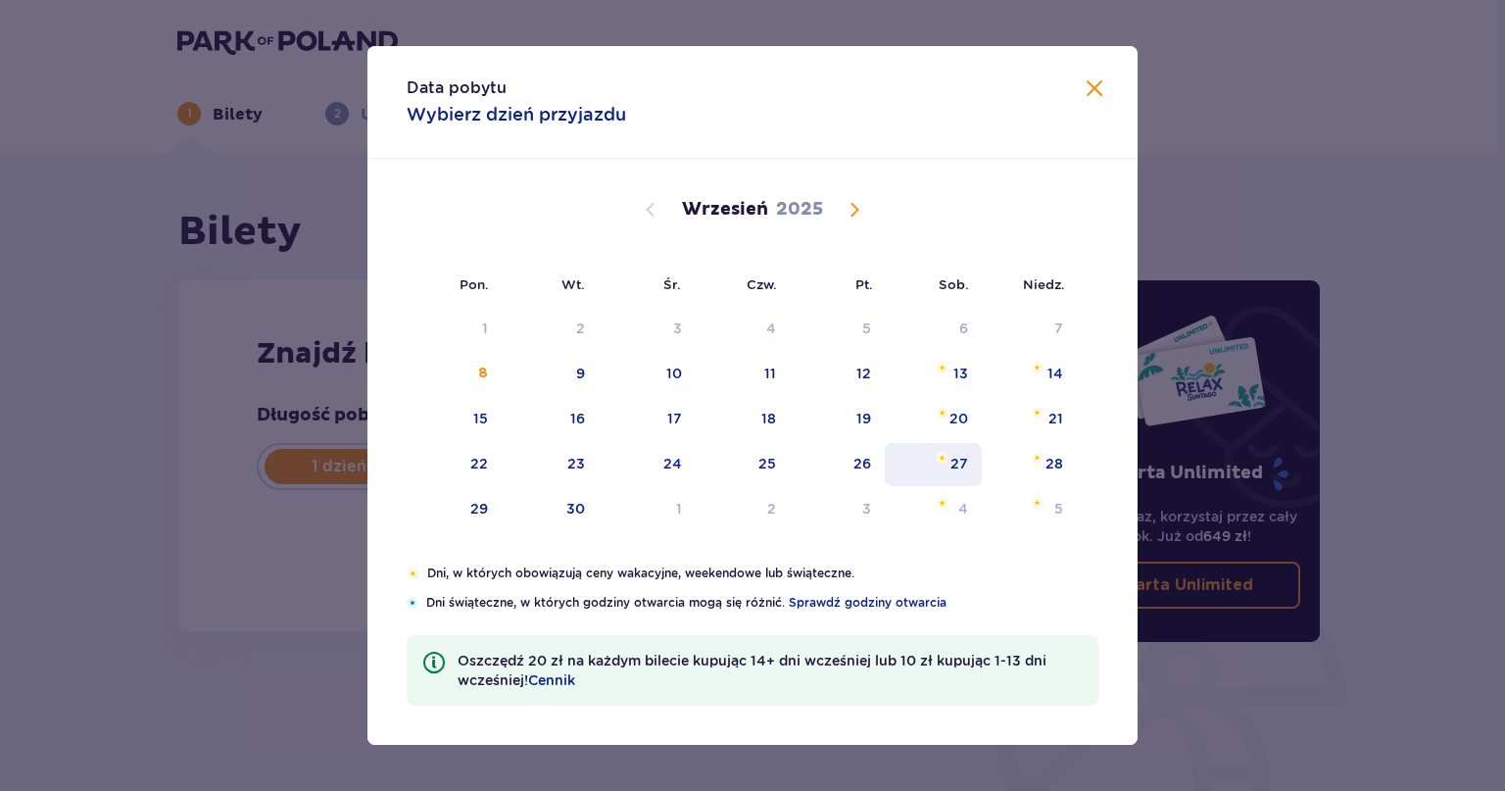
click at [966, 458] on div "27" at bounding box center [960, 464] width 18 height 20
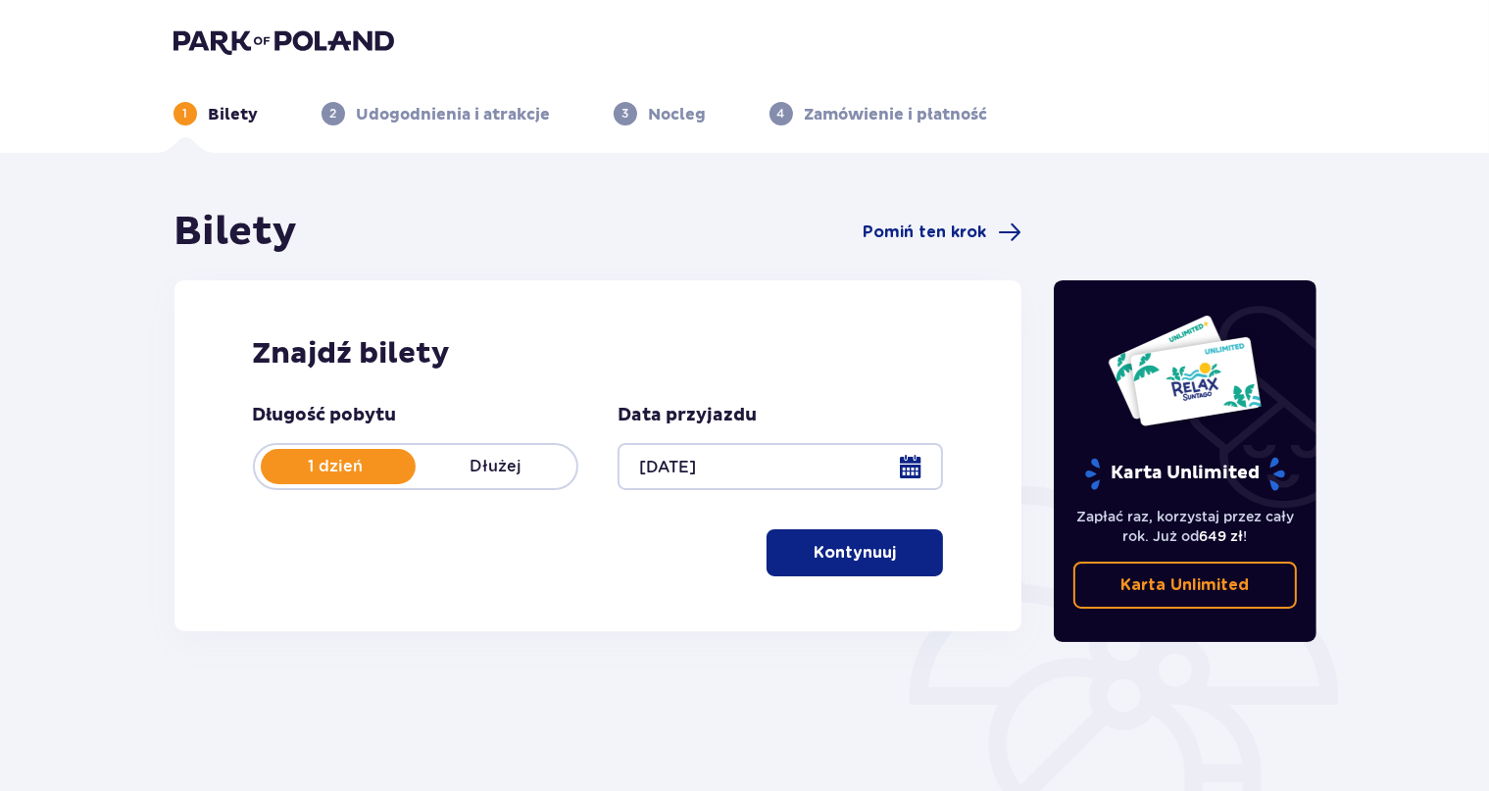
click at [817, 466] on div at bounding box center [779, 466] width 325 height 47
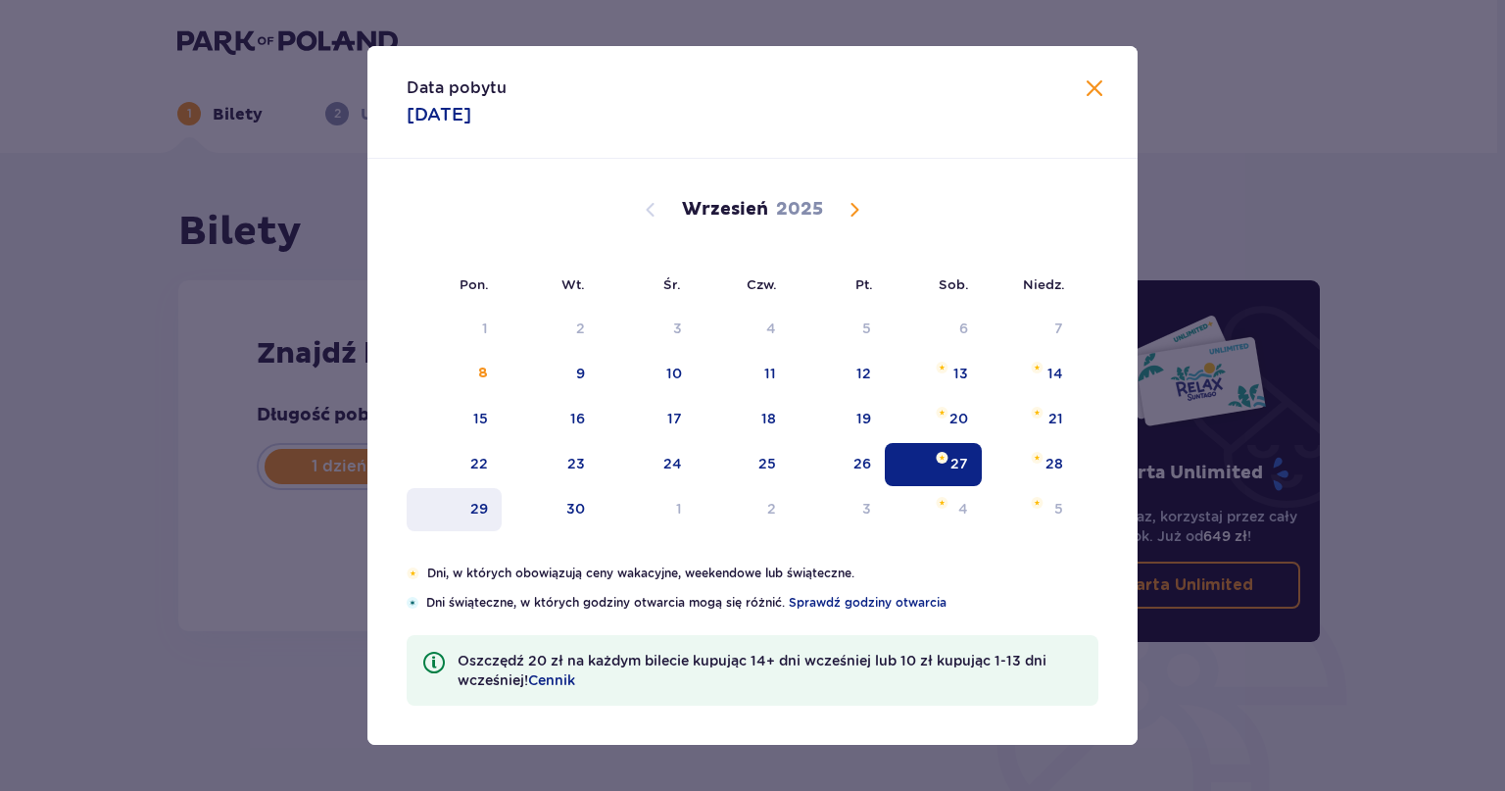
click at [488, 511] on div "29" at bounding box center [479, 509] width 18 height 20
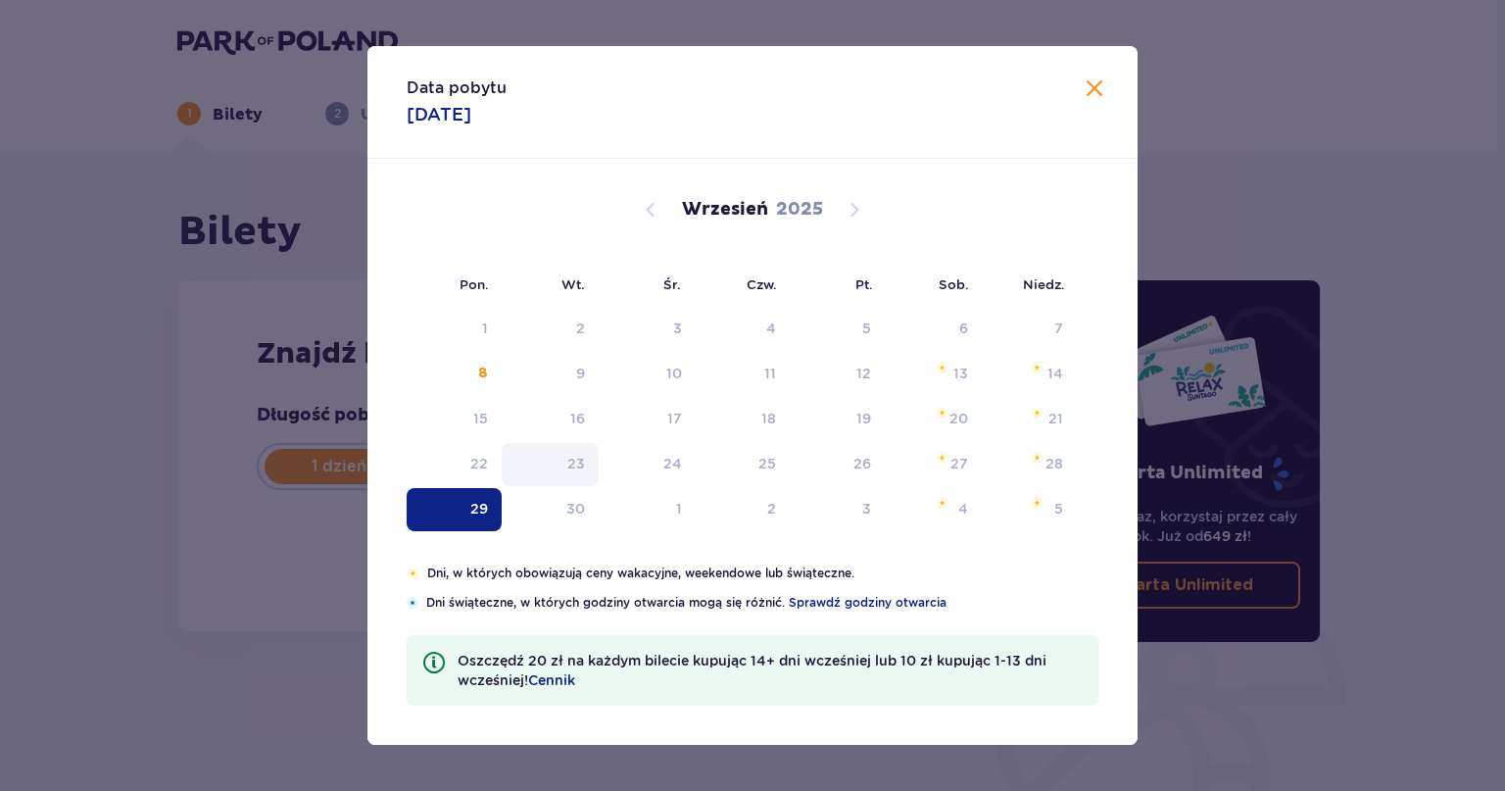
type input "[DATE]"
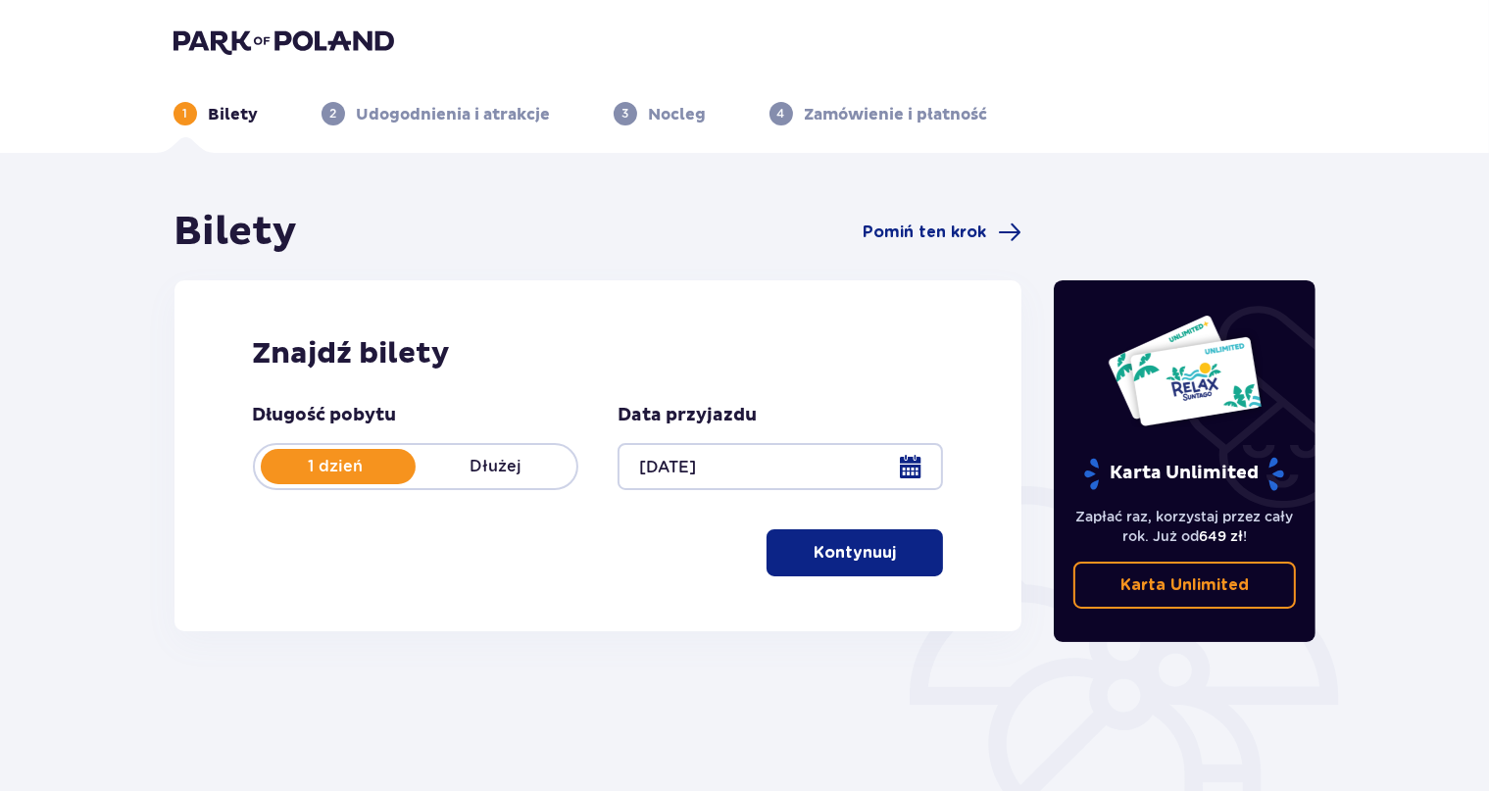
click at [870, 570] on button "Kontynuuj" at bounding box center [854, 552] width 176 height 47
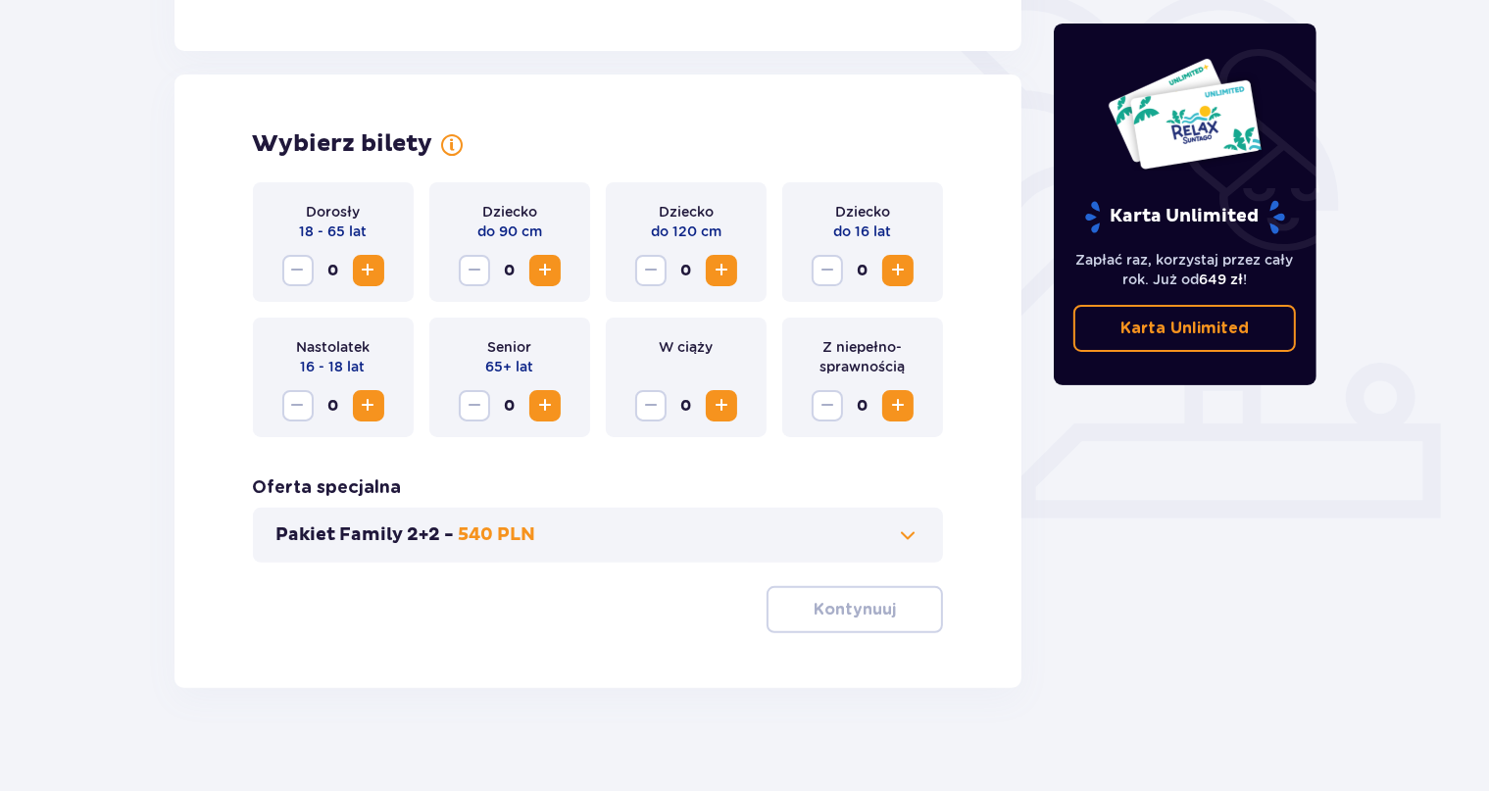
scroll to position [509, 0]
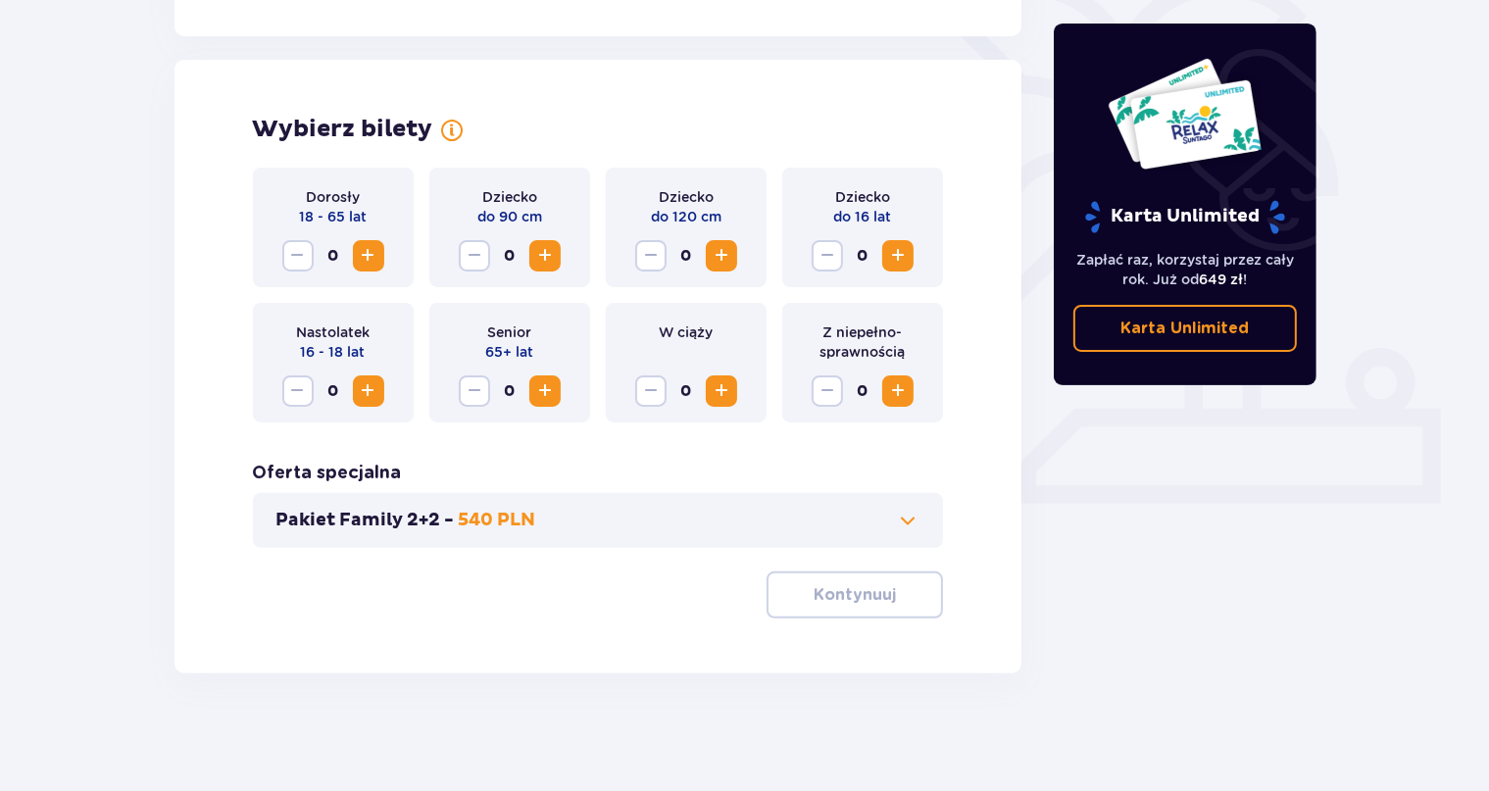
click at [370, 260] on span "Increase" at bounding box center [369, 256] width 24 height 24
click at [376, 259] on span "Increase" at bounding box center [369, 256] width 24 height 24
click at [372, 256] on span "Increase" at bounding box center [369, 256] width 24 height 24
click at [889, 522] on button "Pakiet Family 2+2 - 540 PLN" at bounding box center [598, 521] width 644 height 24
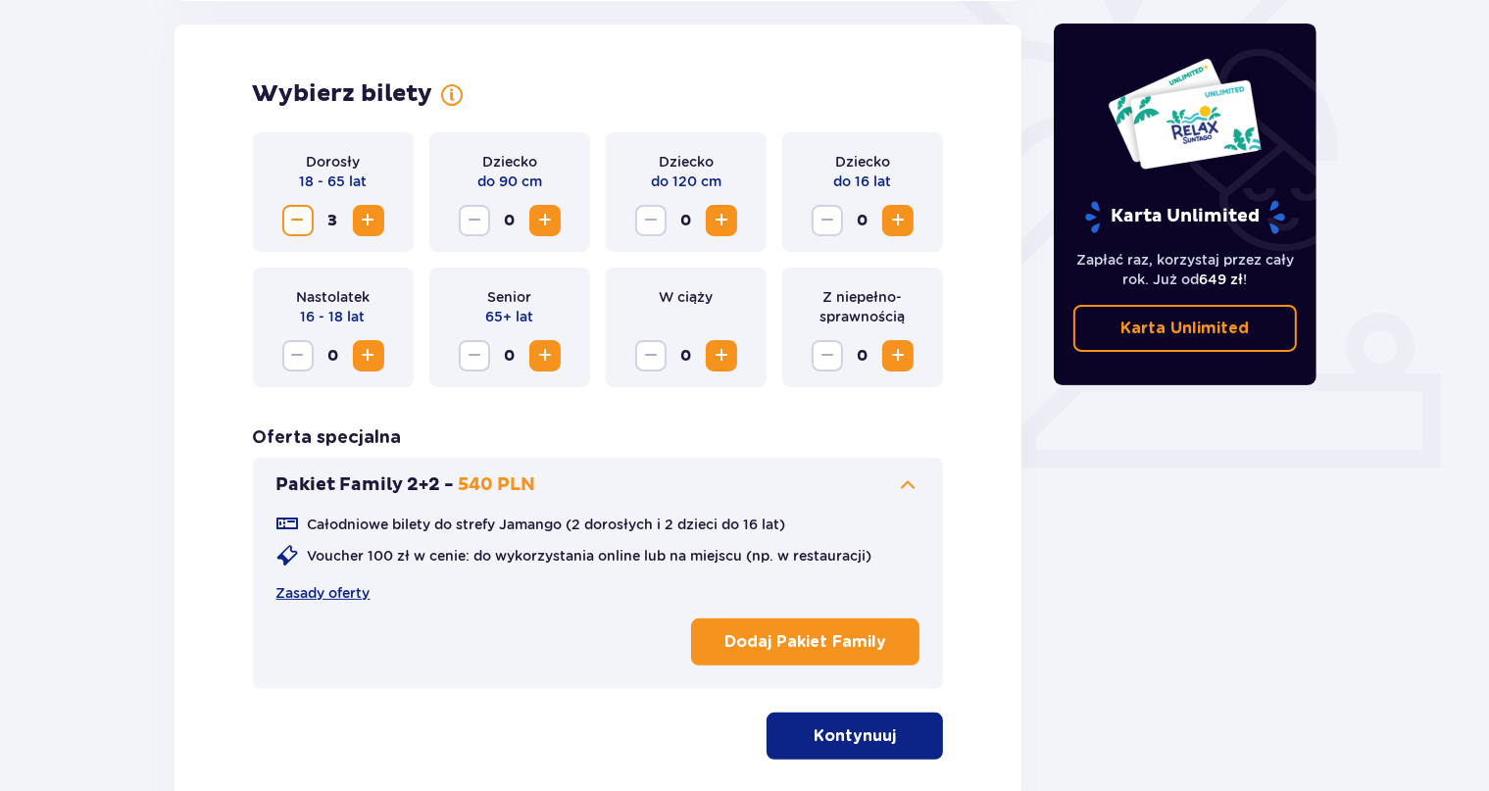
scroll to position [545, 0]
click at [864, 479] on button "Pakiet Family 2+2 - 540 PLN" at bounding box center [598, 484] width 644 height 24
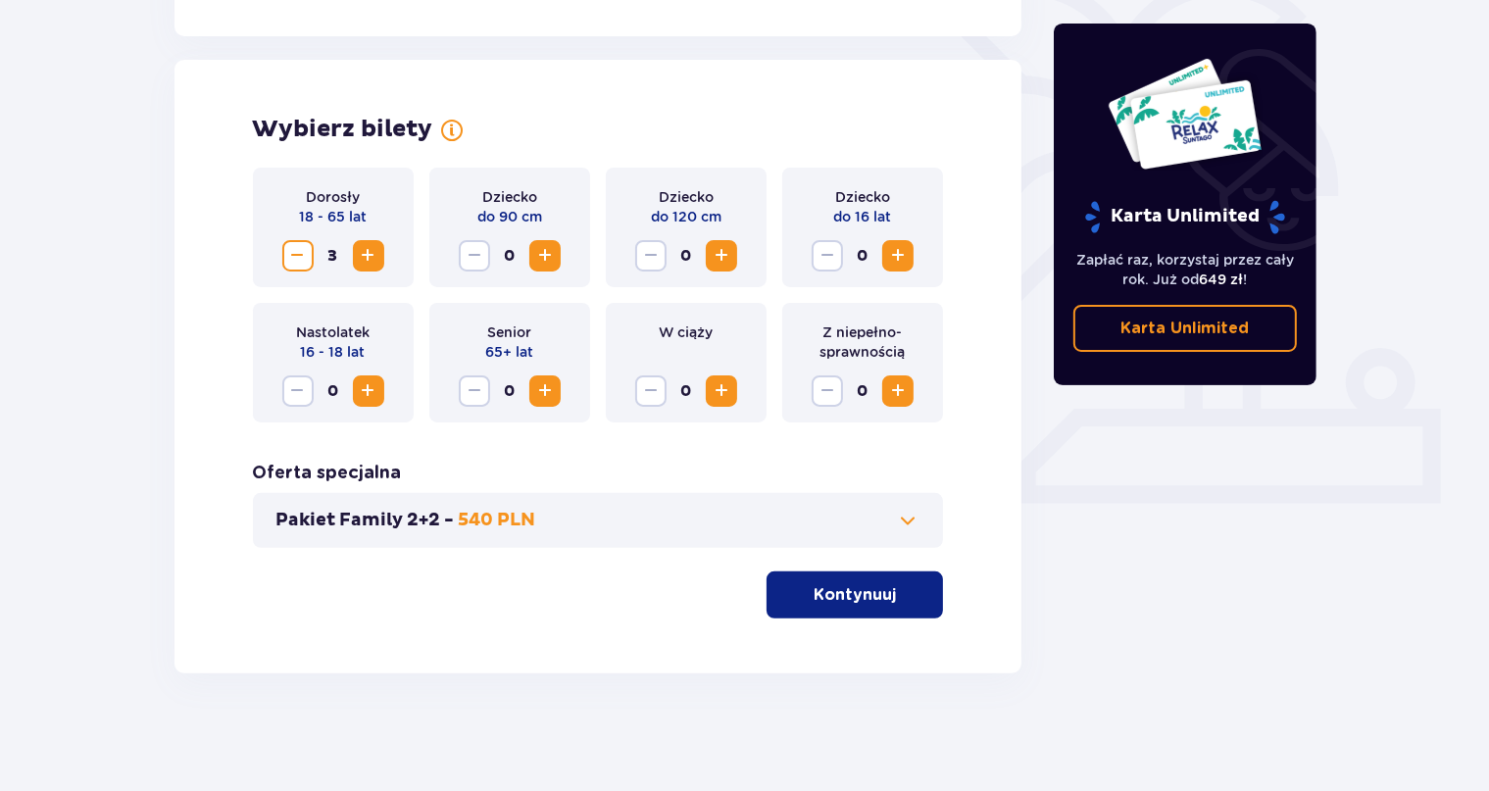
scroll to position [509, 0]
click at [823, 586] on p "Kontynuuj" at bounding box center [854, 595] width 82 height 22
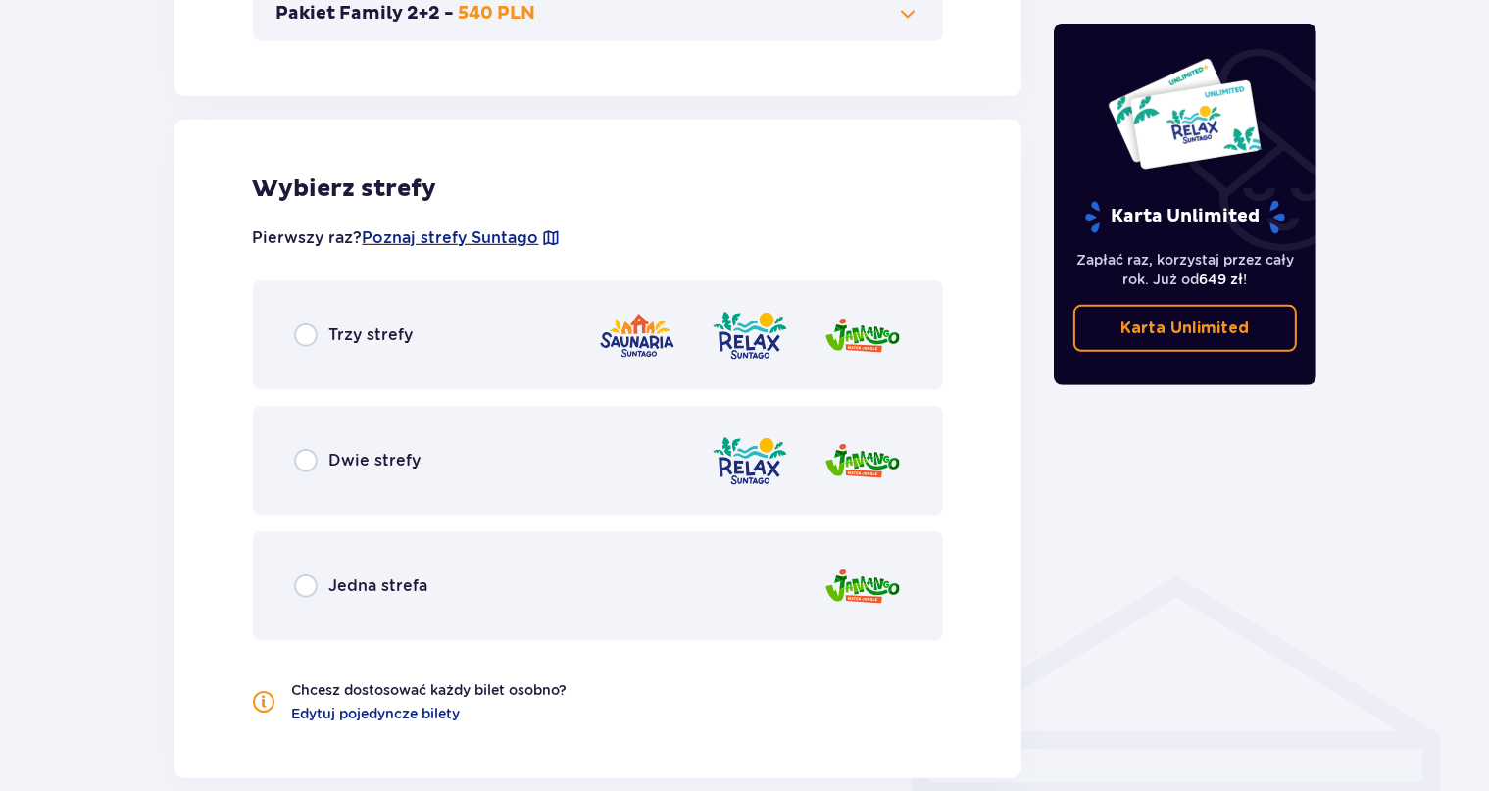
scroll to position [1088, 0]
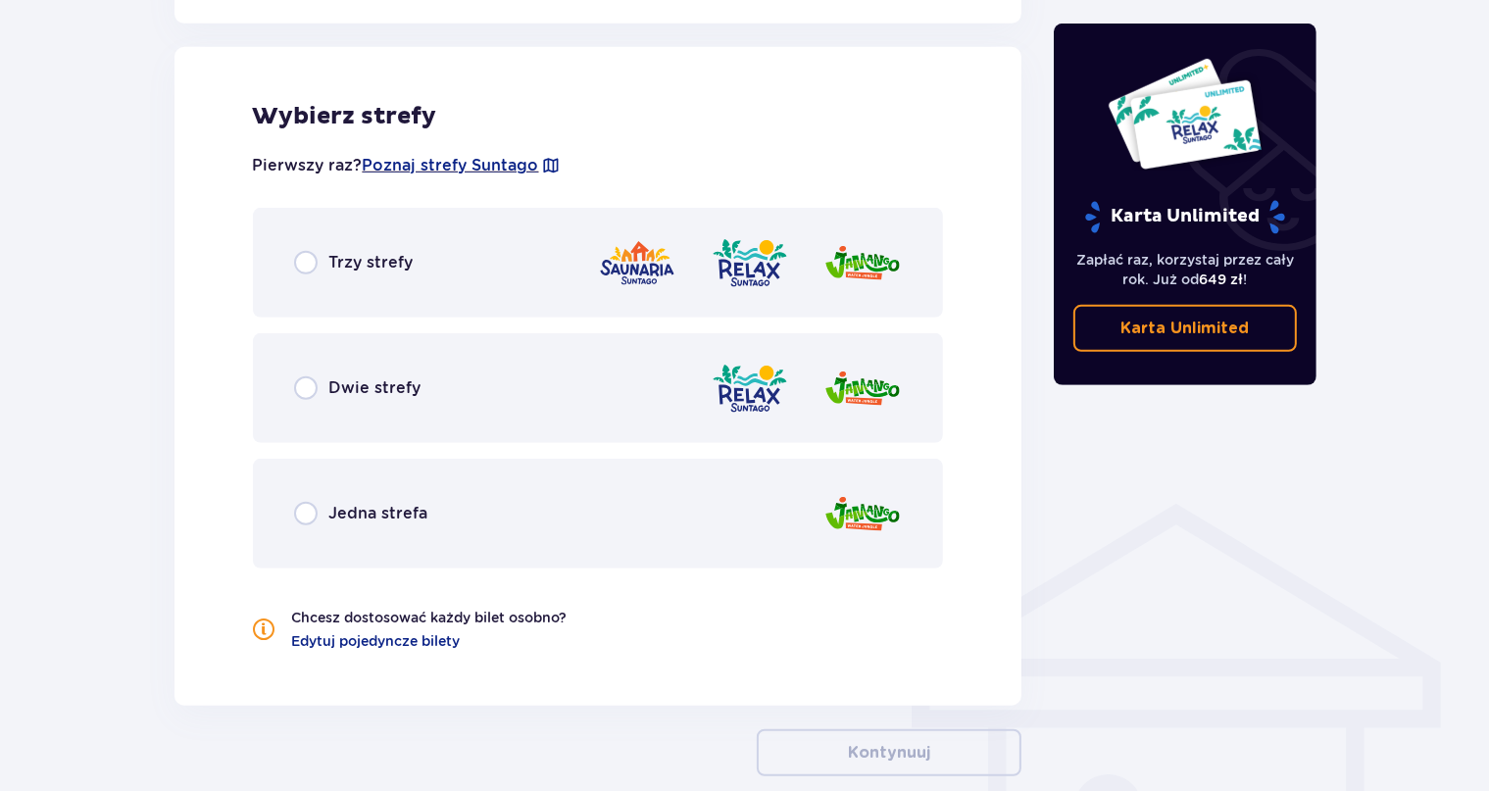
click at [347, 272] on p "Trzy strefy" at bounding box center [371, 263] width 84 height 22
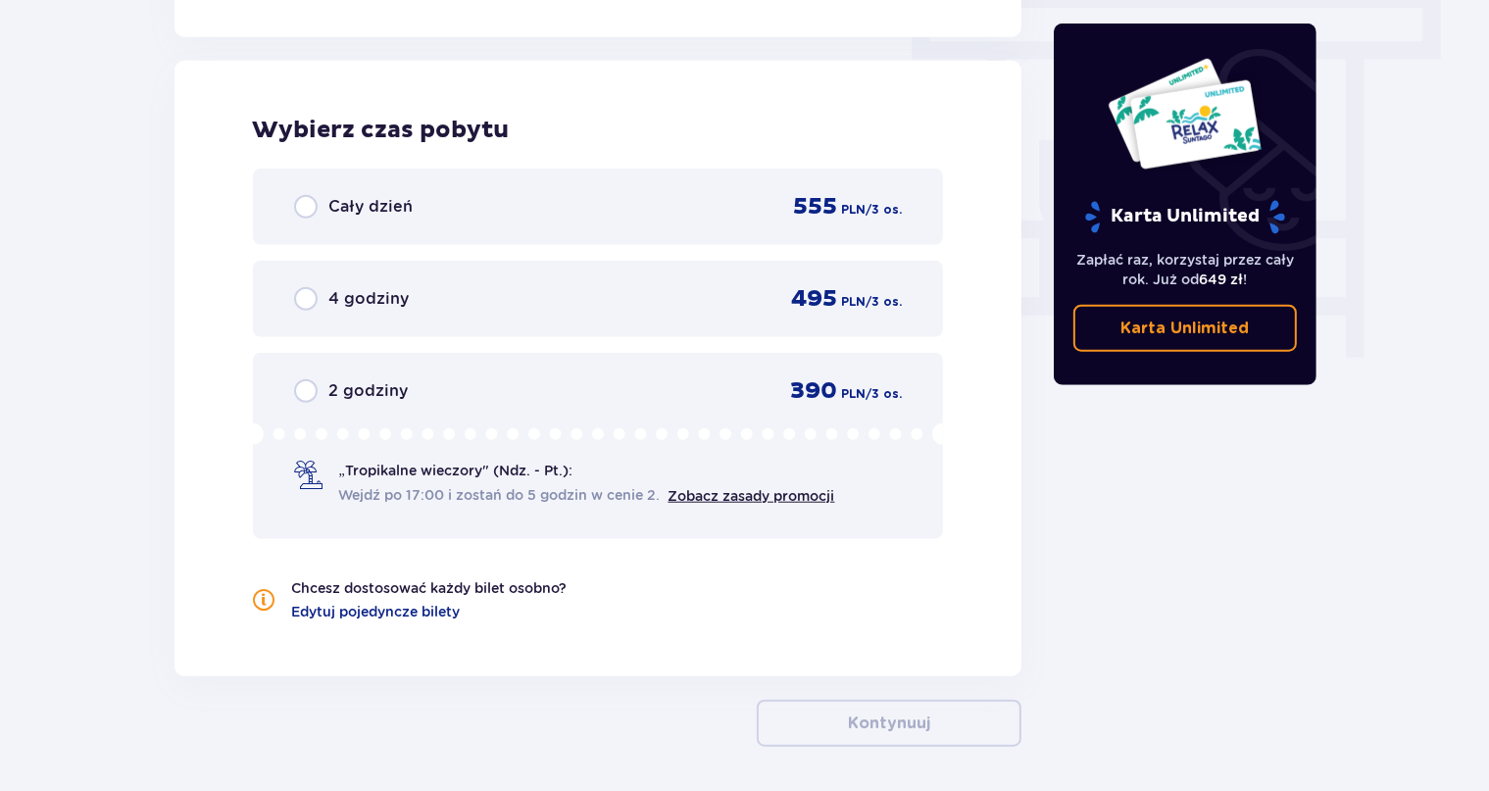
scroll to position [1770, 0]
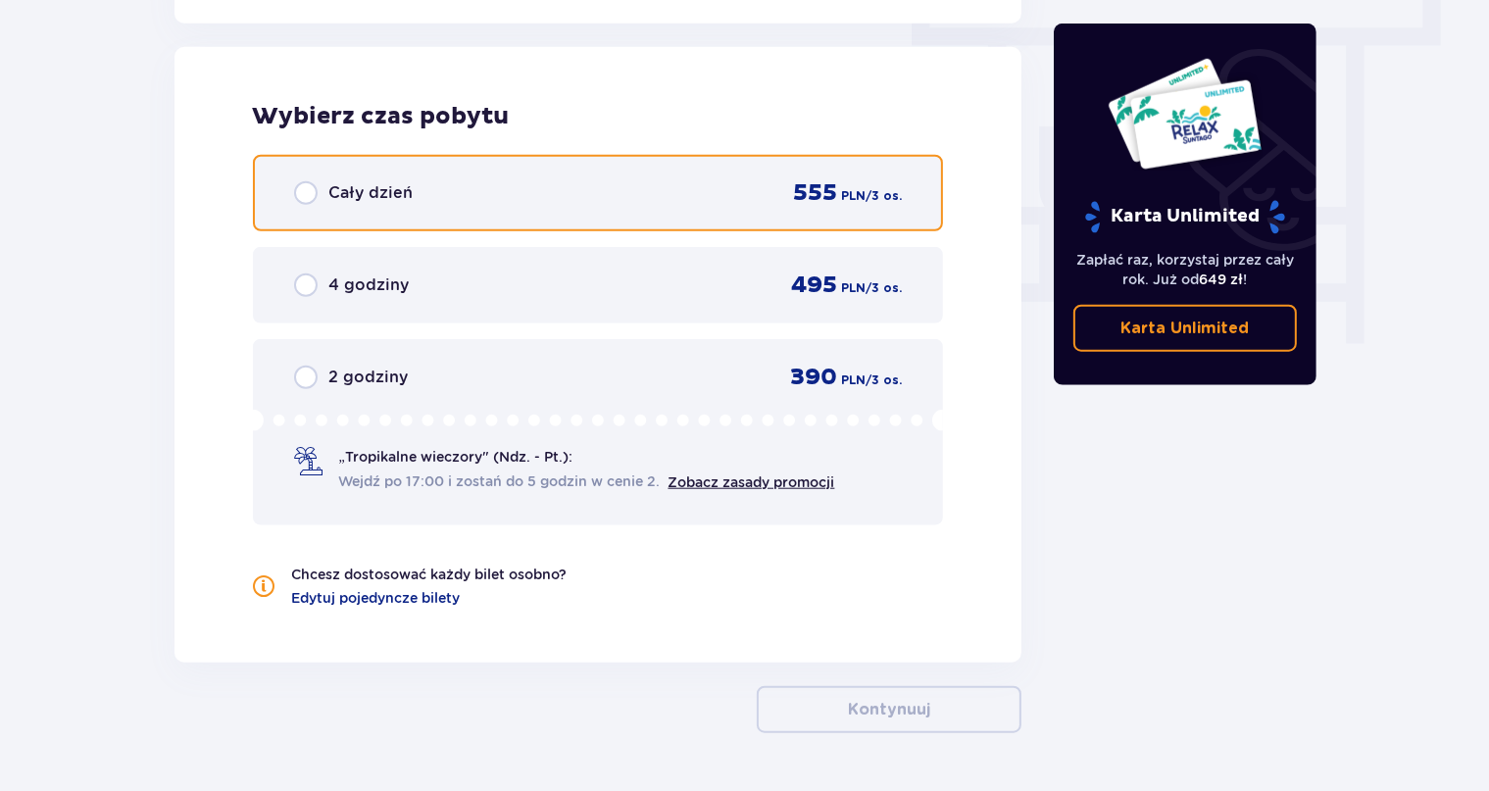
click at [312, 187] on input "radio" at bounding box center [306, 193] width 24 height 24
radio input "true"
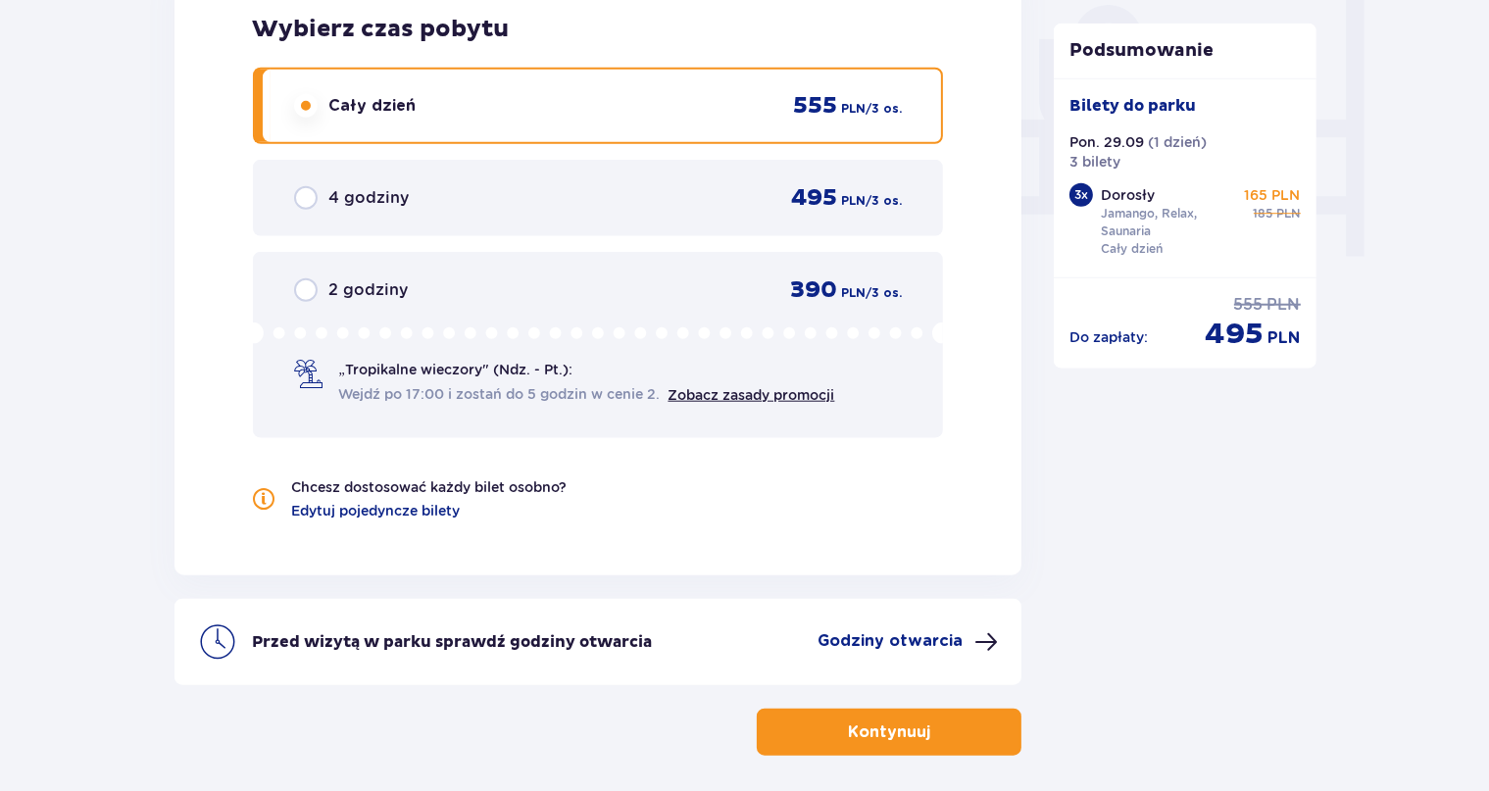
scroll to position [1714, 0]
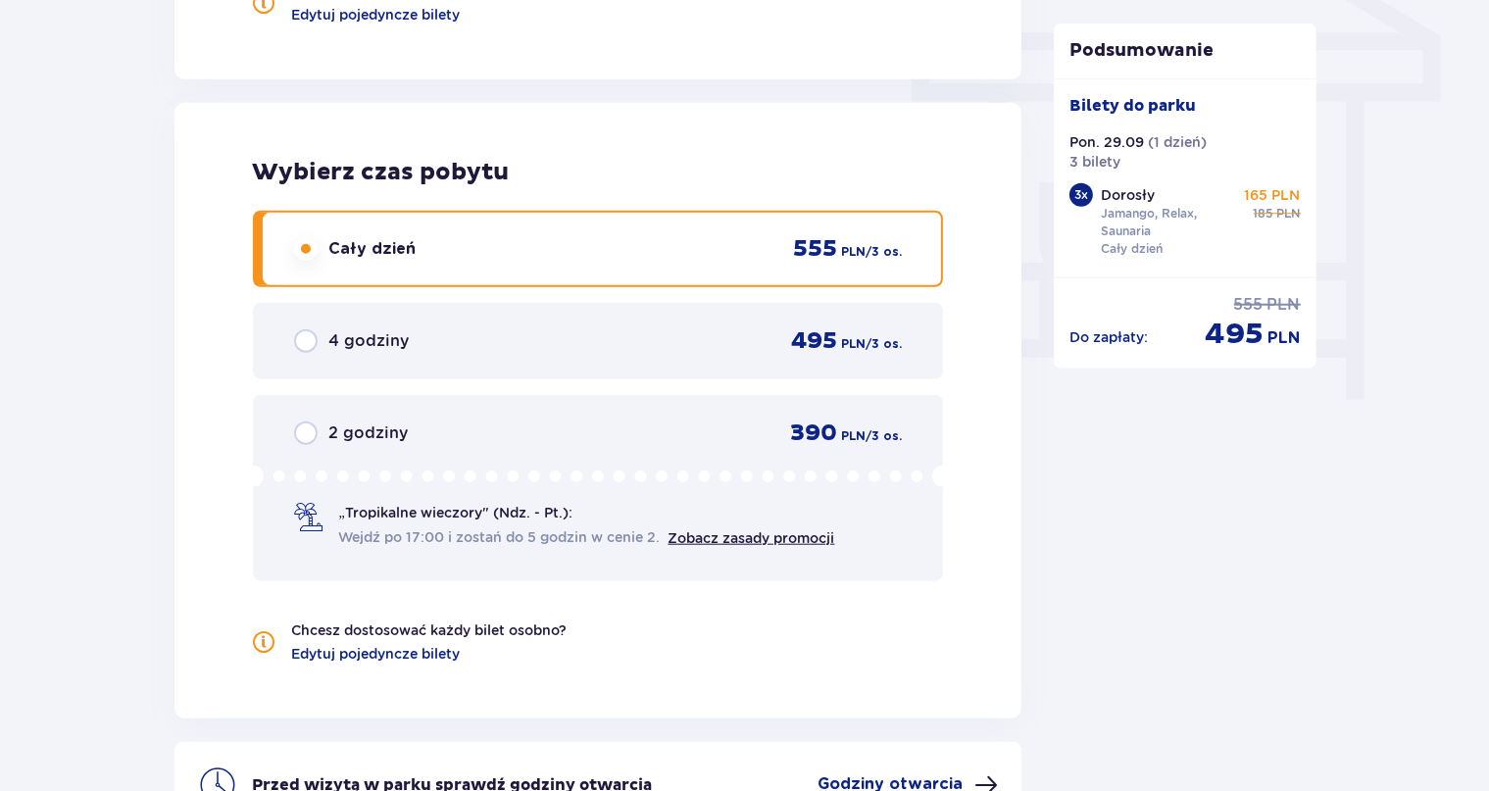
click at [477, 381] on div "Cały dzień 555 PLN / 3 os. 4 godziny 495 PLN / 3 os. 2 godziny 390 PLN / 3 os. …" at bounding box center [598, 396] width 691 height 370
click at [476, 349] on div "4 godziny 495 PLN / 3 os." at bounding box center [598, 340] width 609 height 29
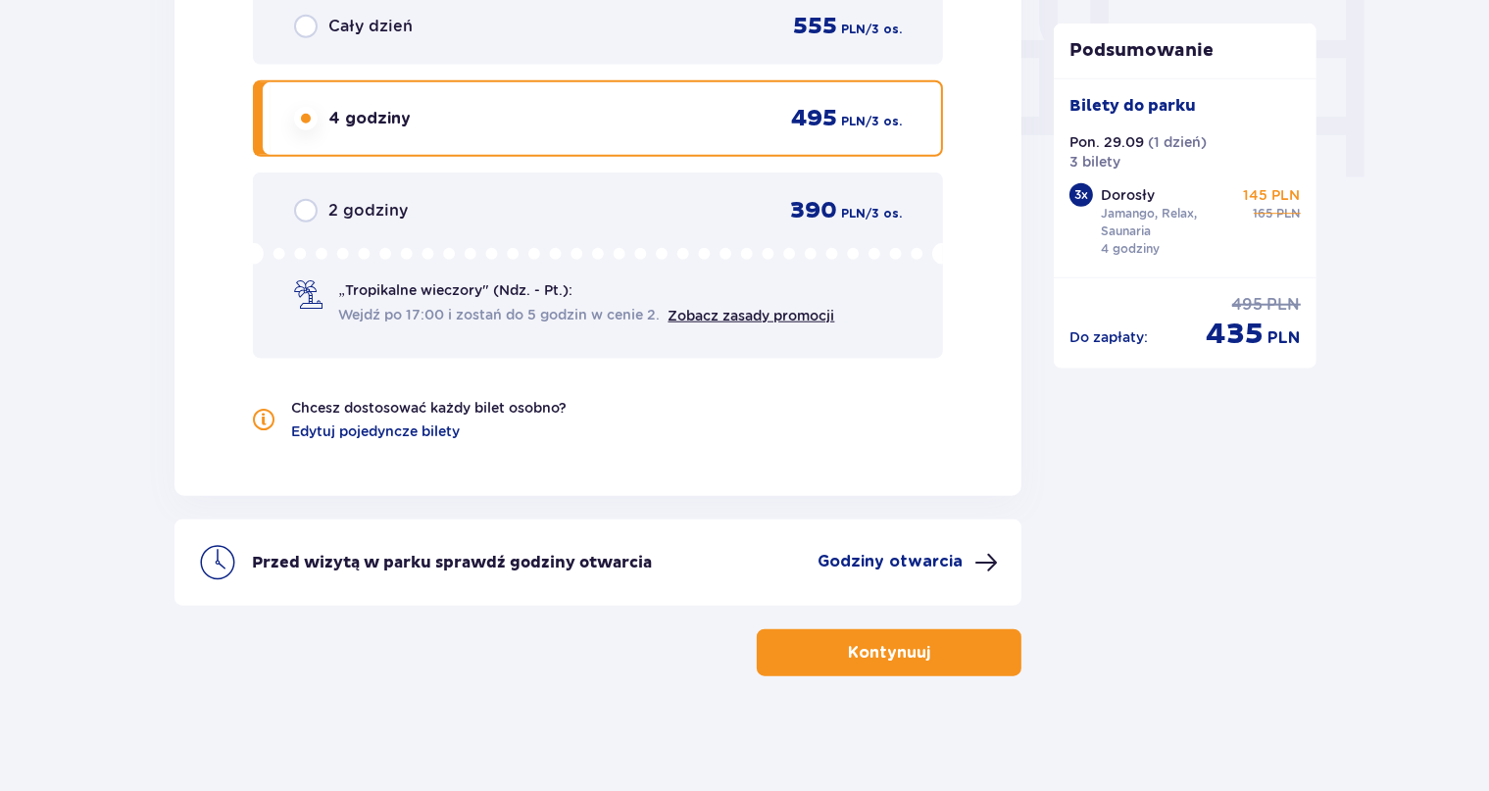
scroll to position [1730, 0]
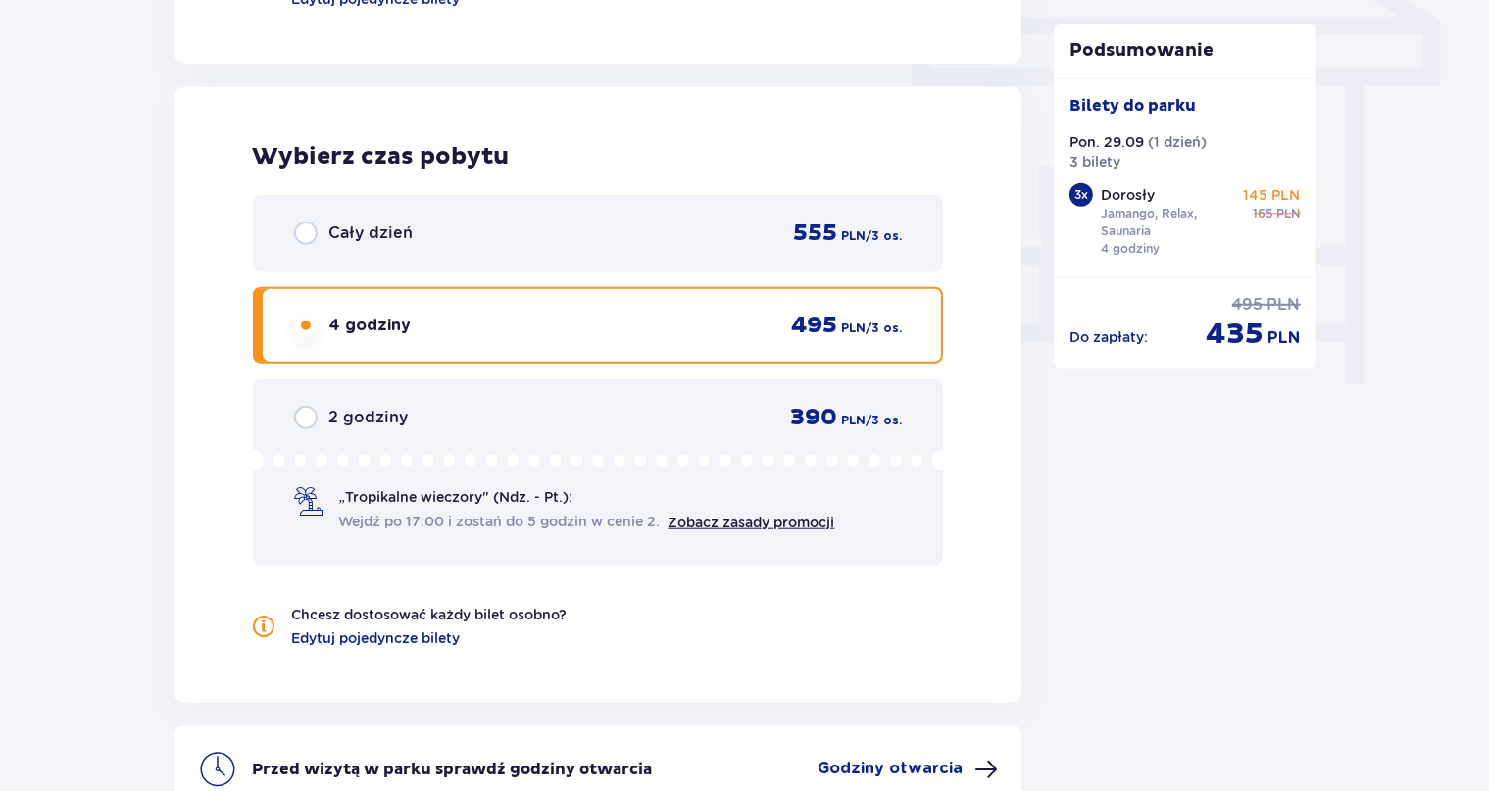
click at [626, 252] on div "Cały dzień 555 PLN / 3 os." at bounding box center [598, 233] width 691 height 76
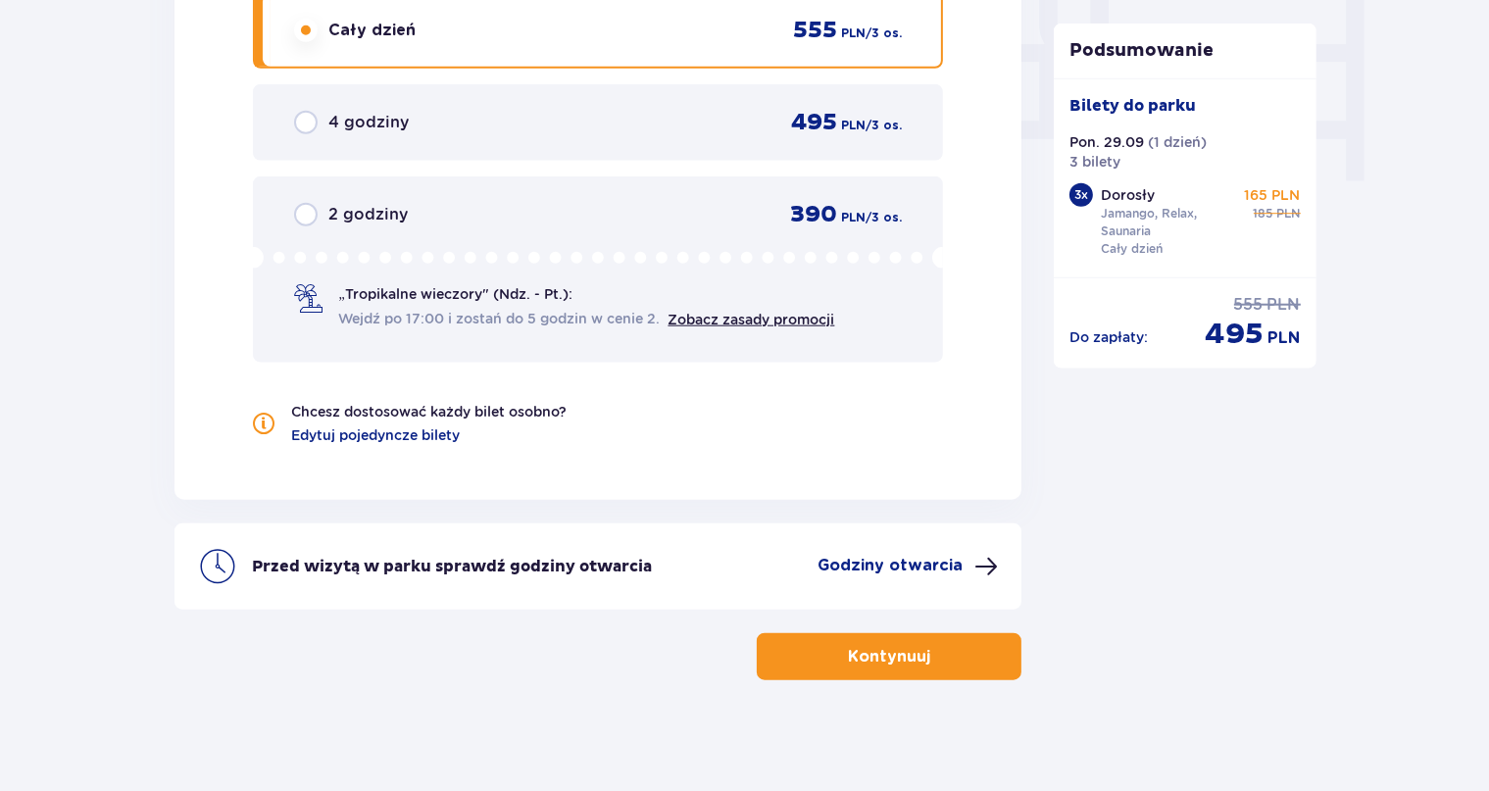
scroll to position [1936, 0]
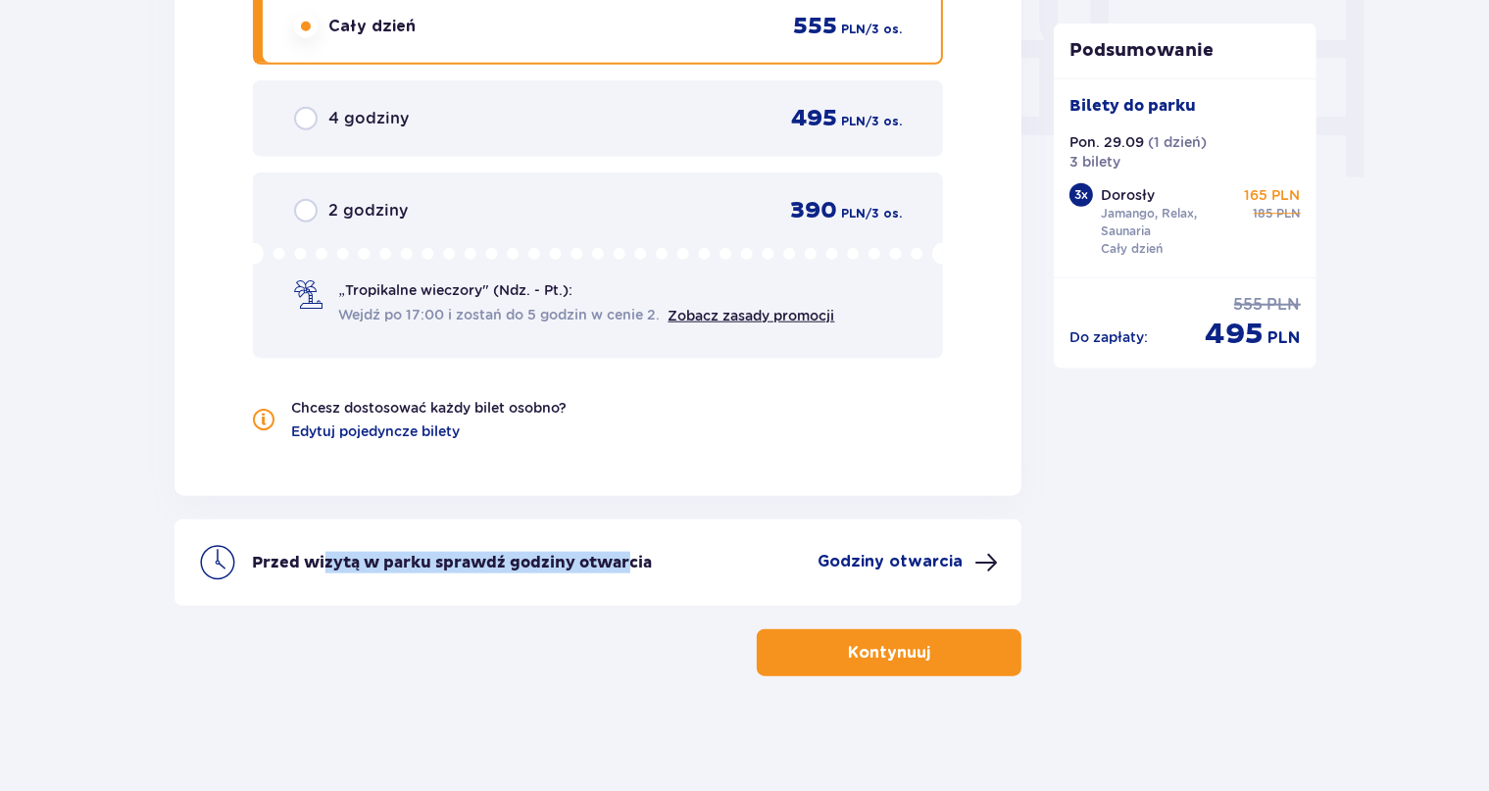
drag, startPoint x: 462, startPoint y: 563, endPoint x: 627, endPoint y: 563, distance: 165.6
click at [626, 563] on p "Przed wizytą w parku sprawdź godziny otwarcia" at bounding box center [453, 563] width 400 height 22
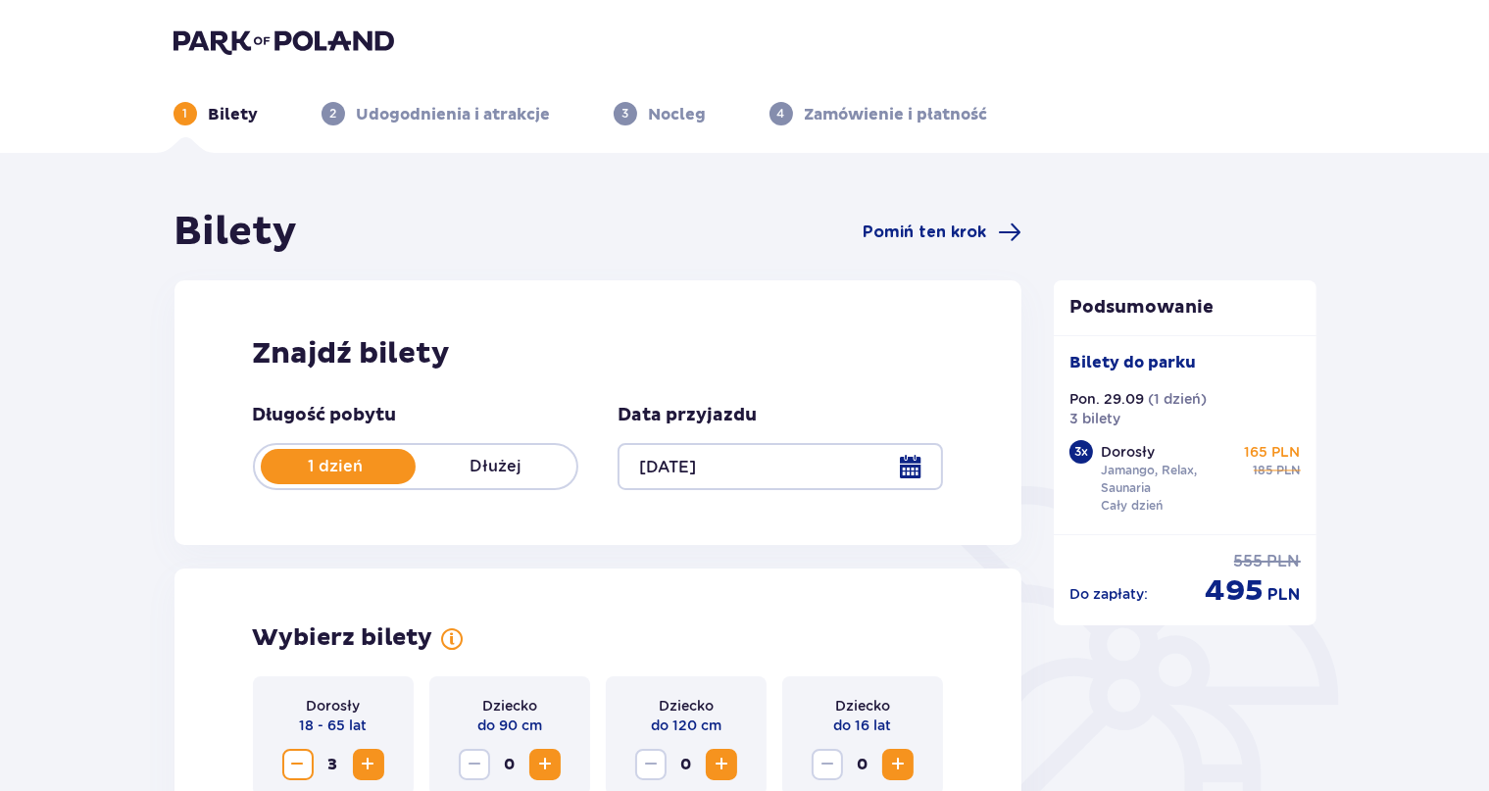
scroll to position [485, 0]
